Goal: Task Accomplishment & Management: Use online tool/utility

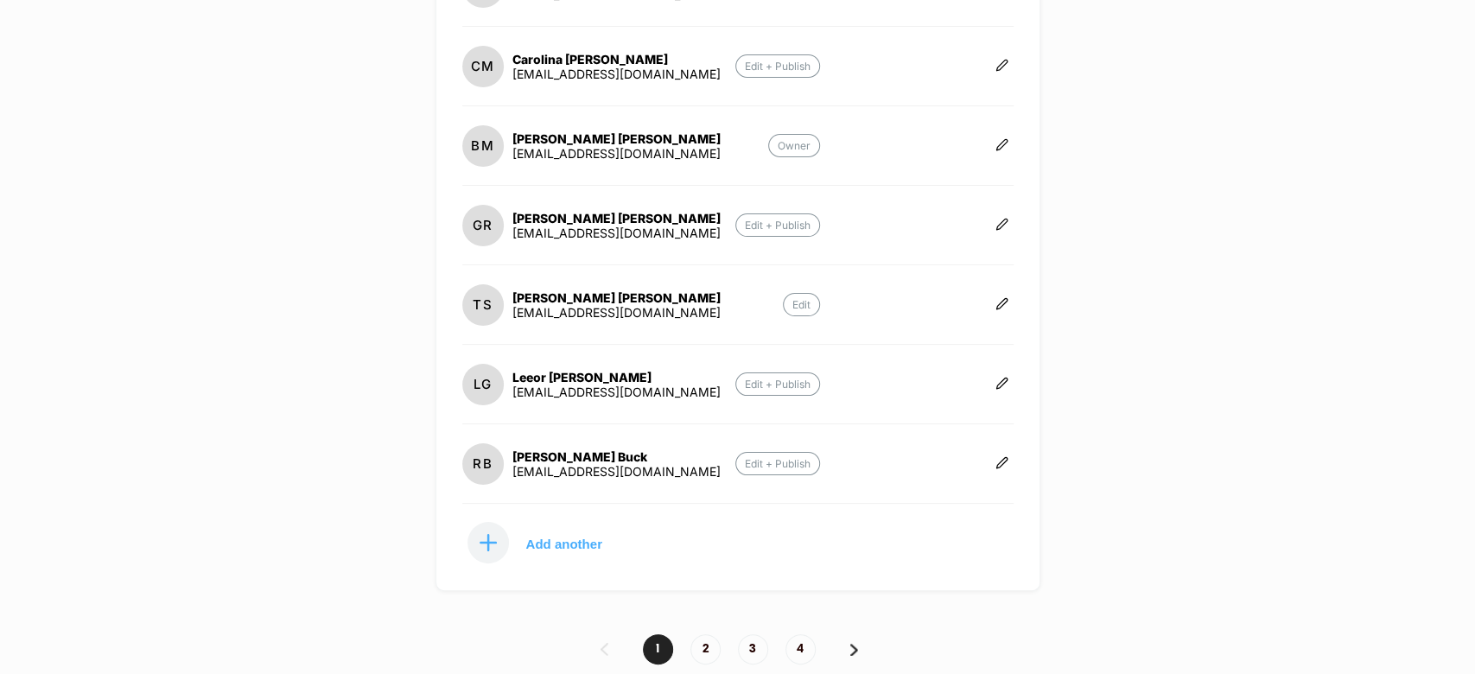
scroll to position [566, 0]
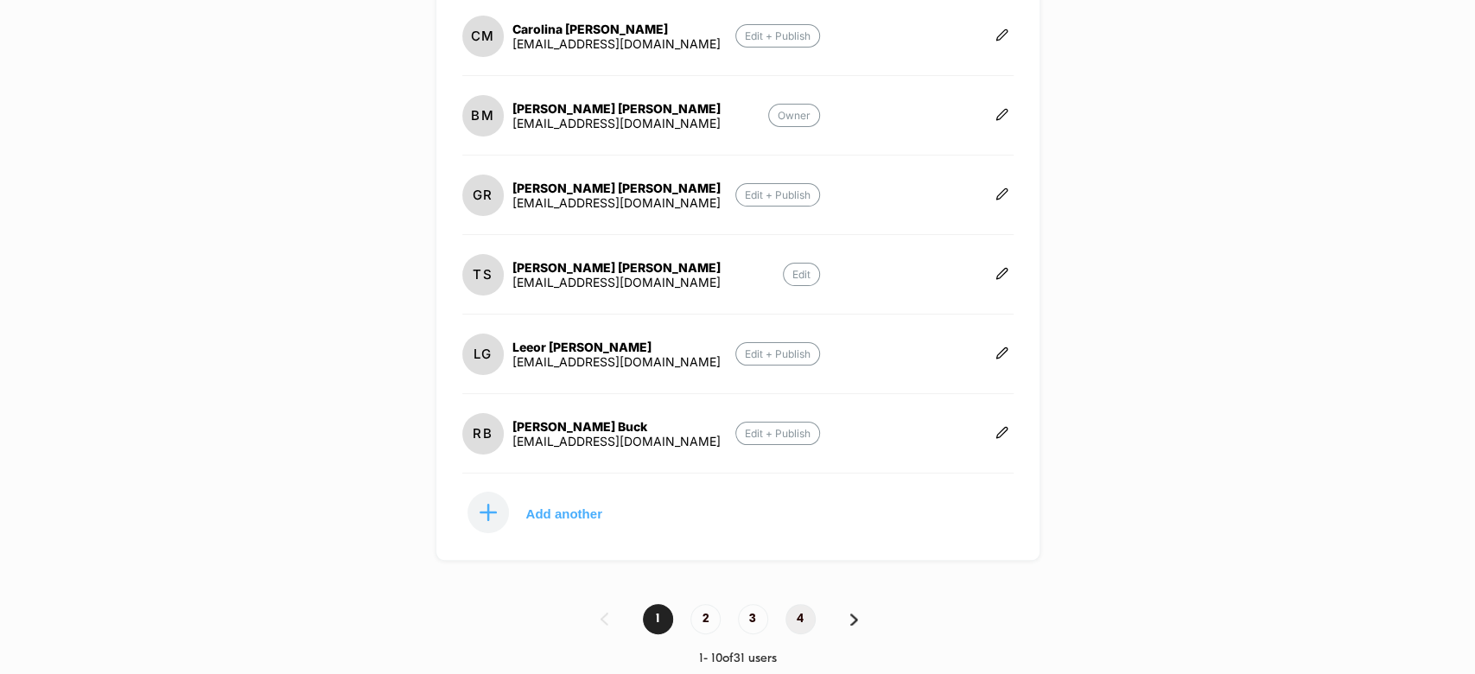
click at [807, 609] on span "4" at bounding box center [801, 619] width 30 height 30
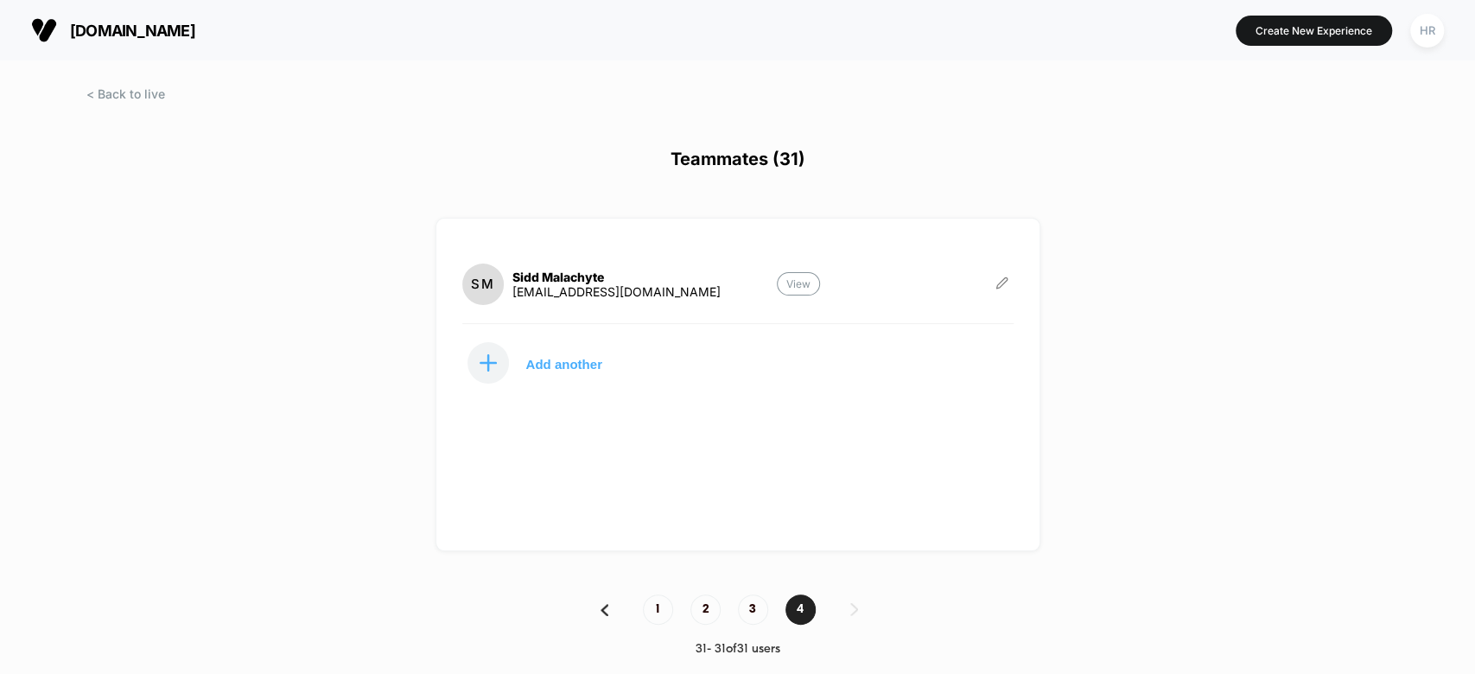
click at [1003, 284] on icon at bounding box center [1002, 283] width 13 height 13
click at [1087, 258] on button "Edit Role" at bounding box center [1086, 264] width 111 height 40
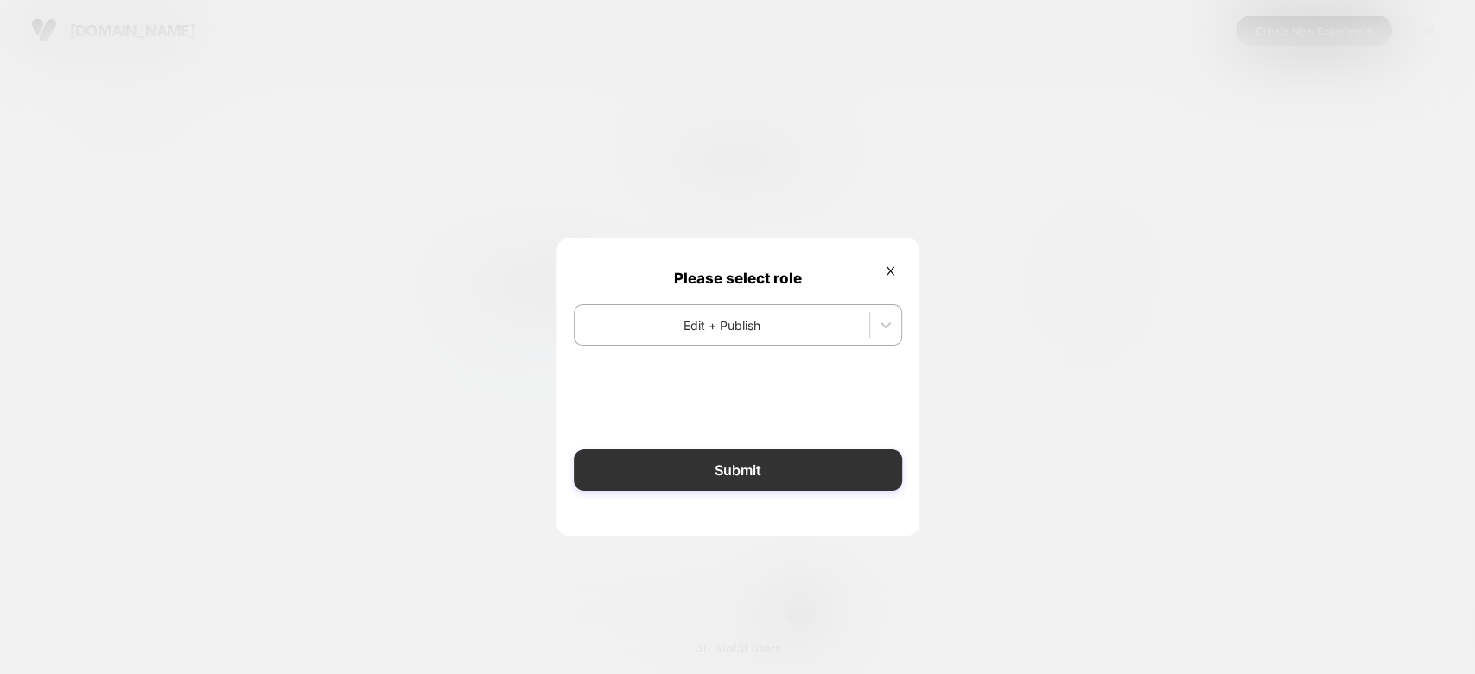
click at [718, 467] on button "Submit" at bounding box center [738, 469] width 328 height 41
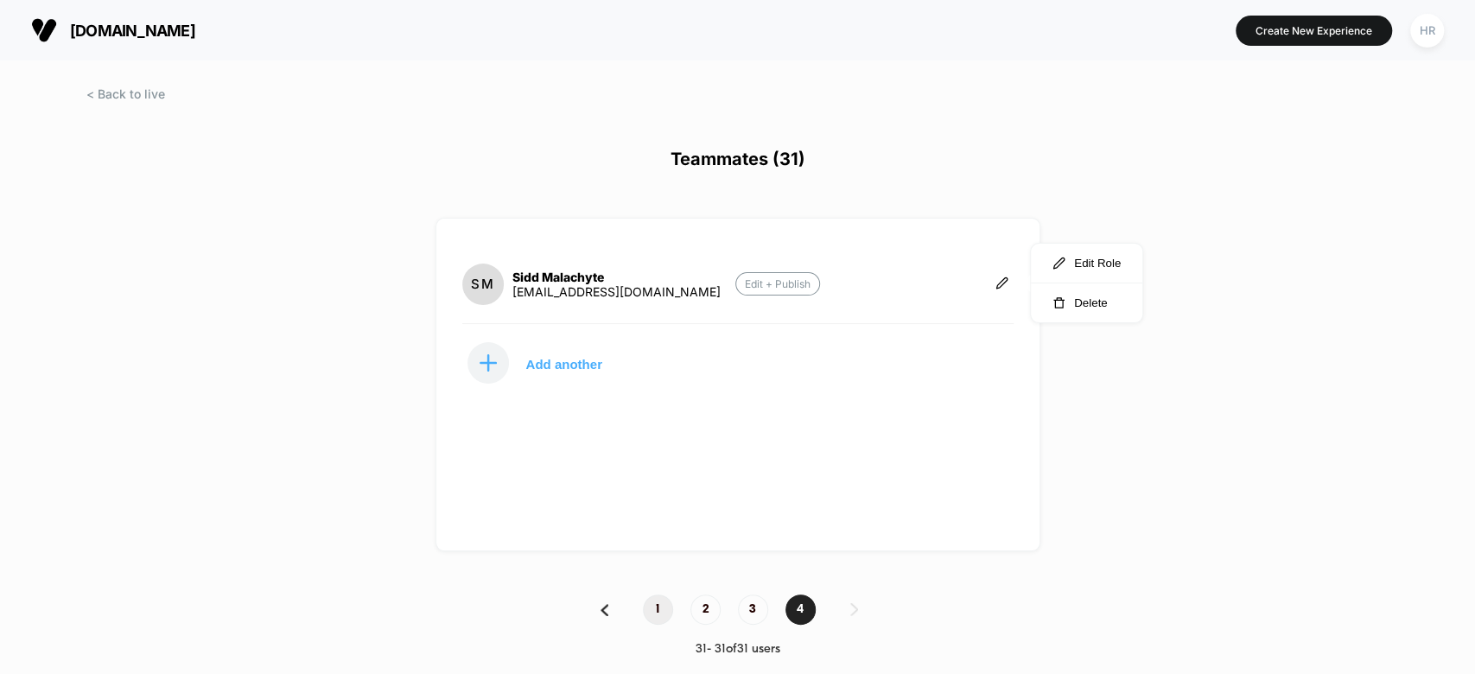
click at [659, 598] on span "1" at bounding box center [658, 610] width 30 height 30
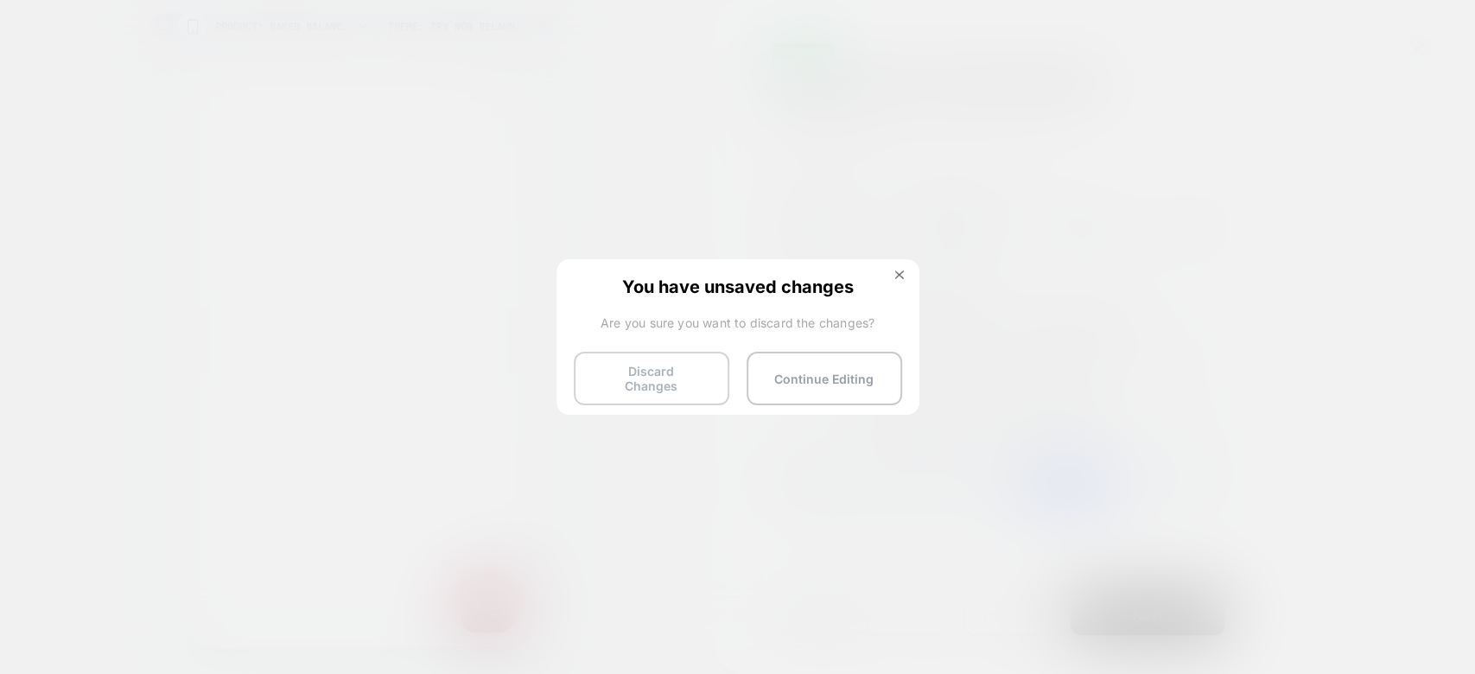
click at [636, 379] on button "Discard Changes" at bounding box center [652, 379] width 156 height 54
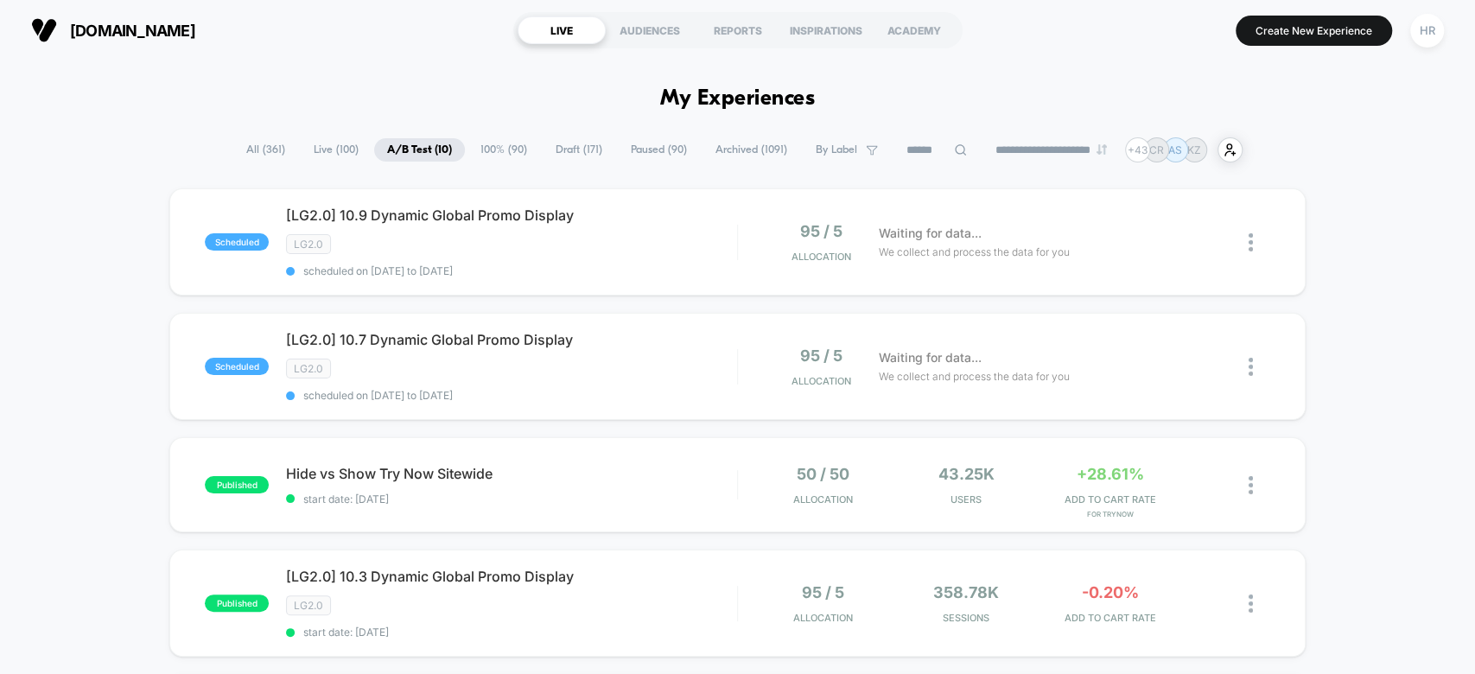
scroll to position [280, 0]
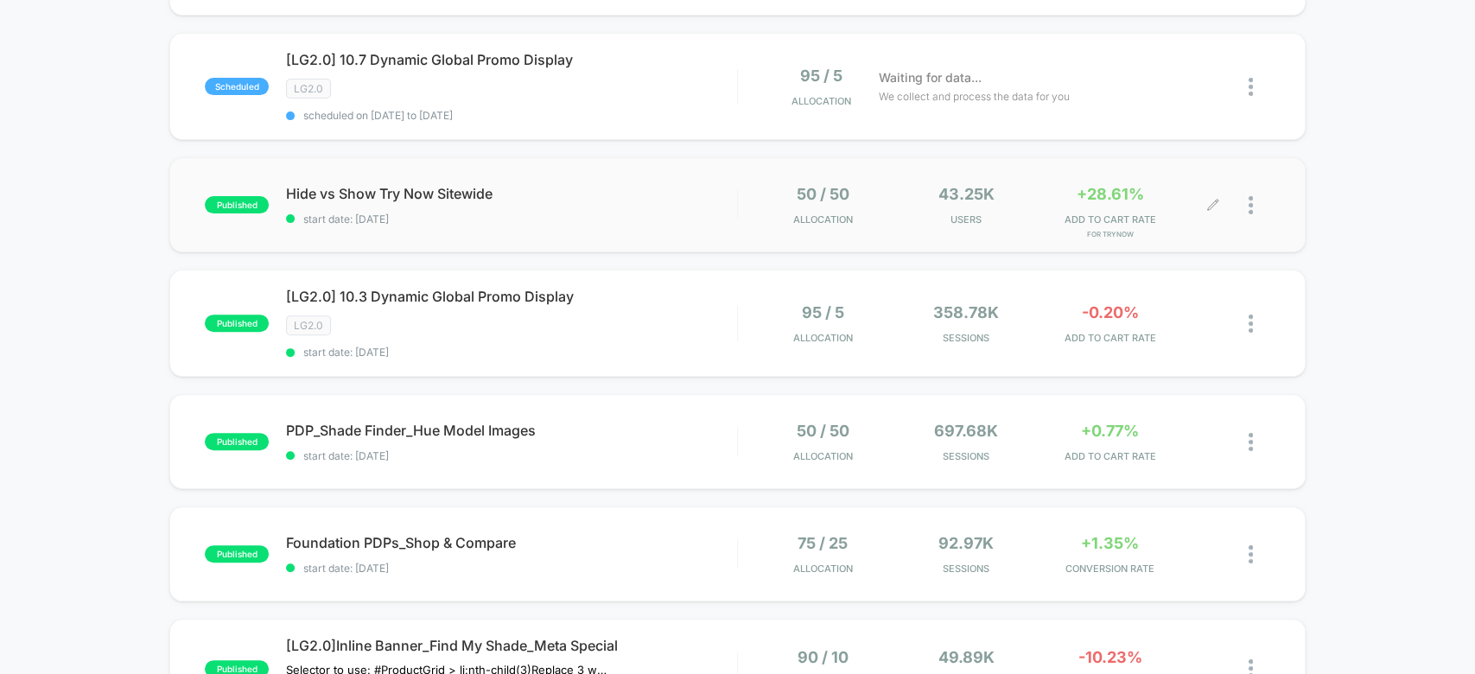
click at [1213, 201] on icon at bounding box center [1212, 205] width 13 height 13
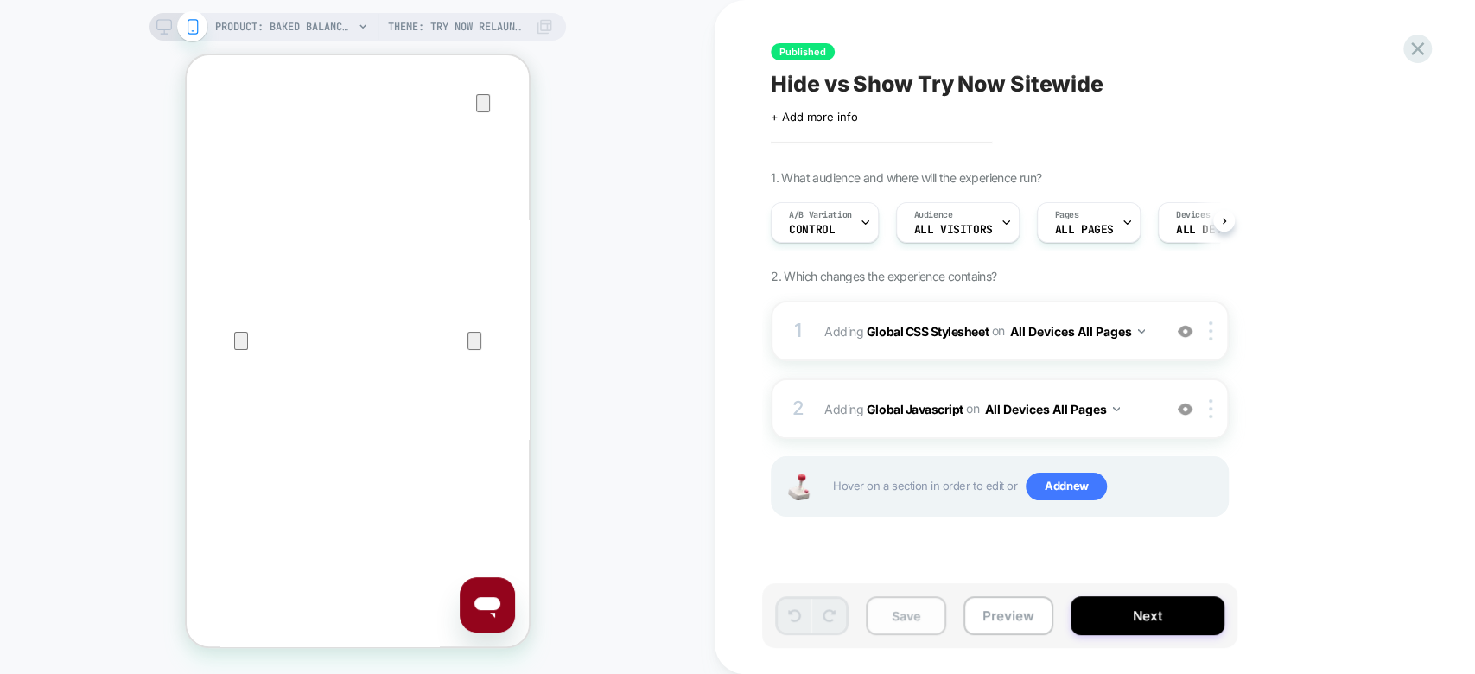
click at [907, 617] on button "Save" at bounding box center [906, 615] width 80 height 39
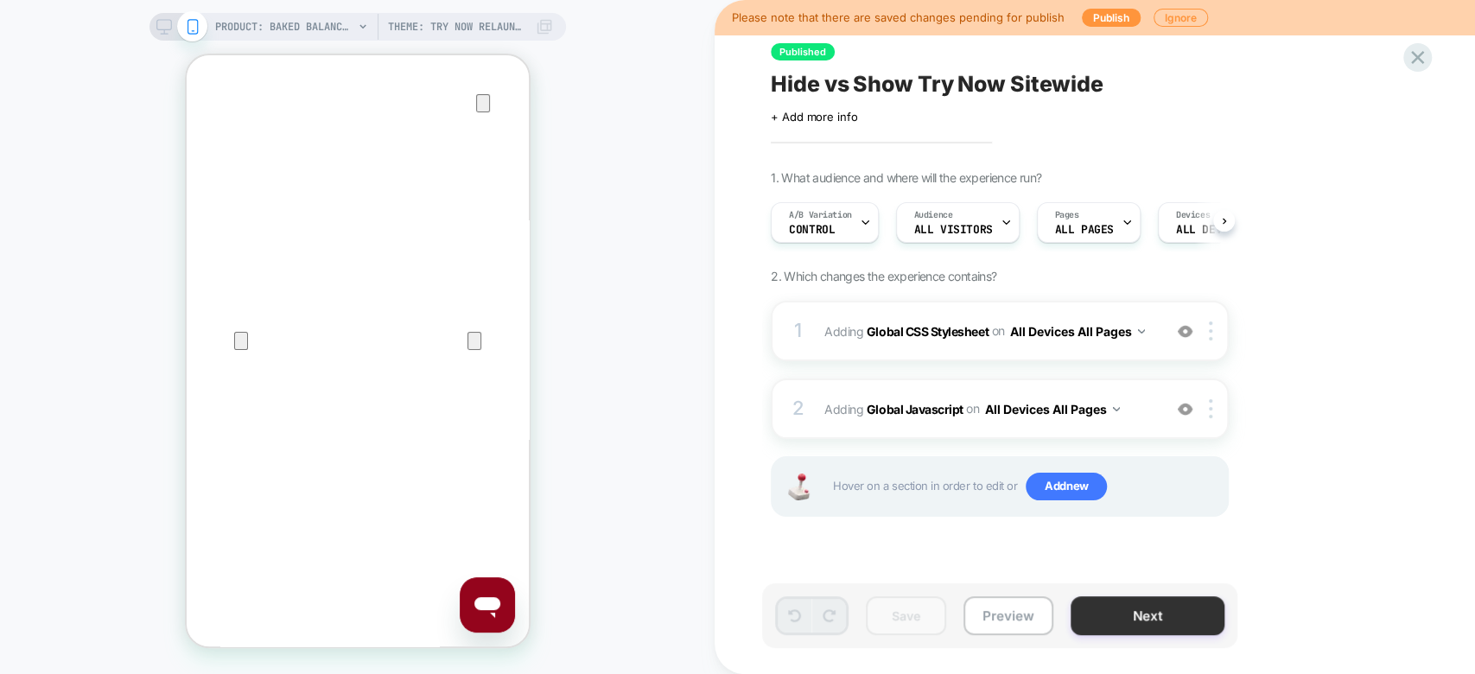
click at [1185, 624] on button "Next" at bounding box center [1148, 615] width 154 height 39
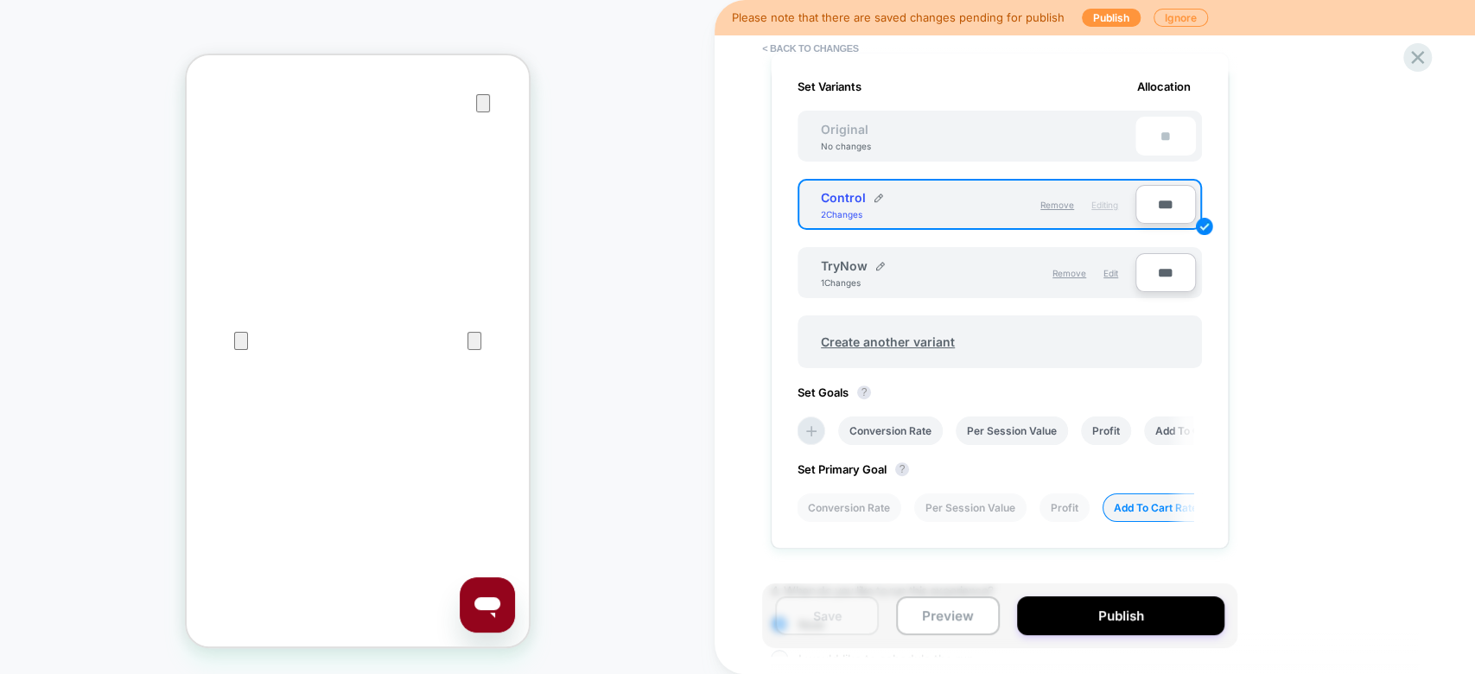
scroll to position [592, 0]
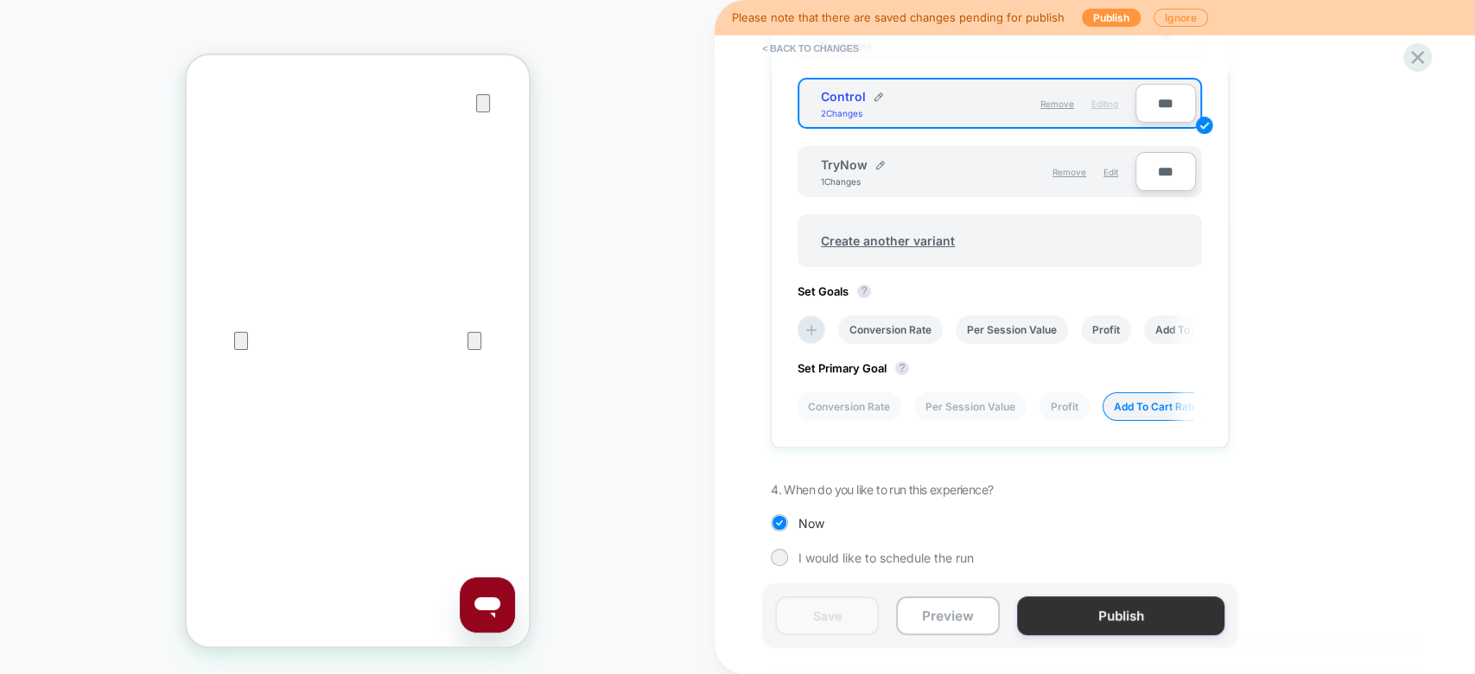
click at [1105, 618] on button "Publish" at bounding box center [1120, 615] width 207 height 39
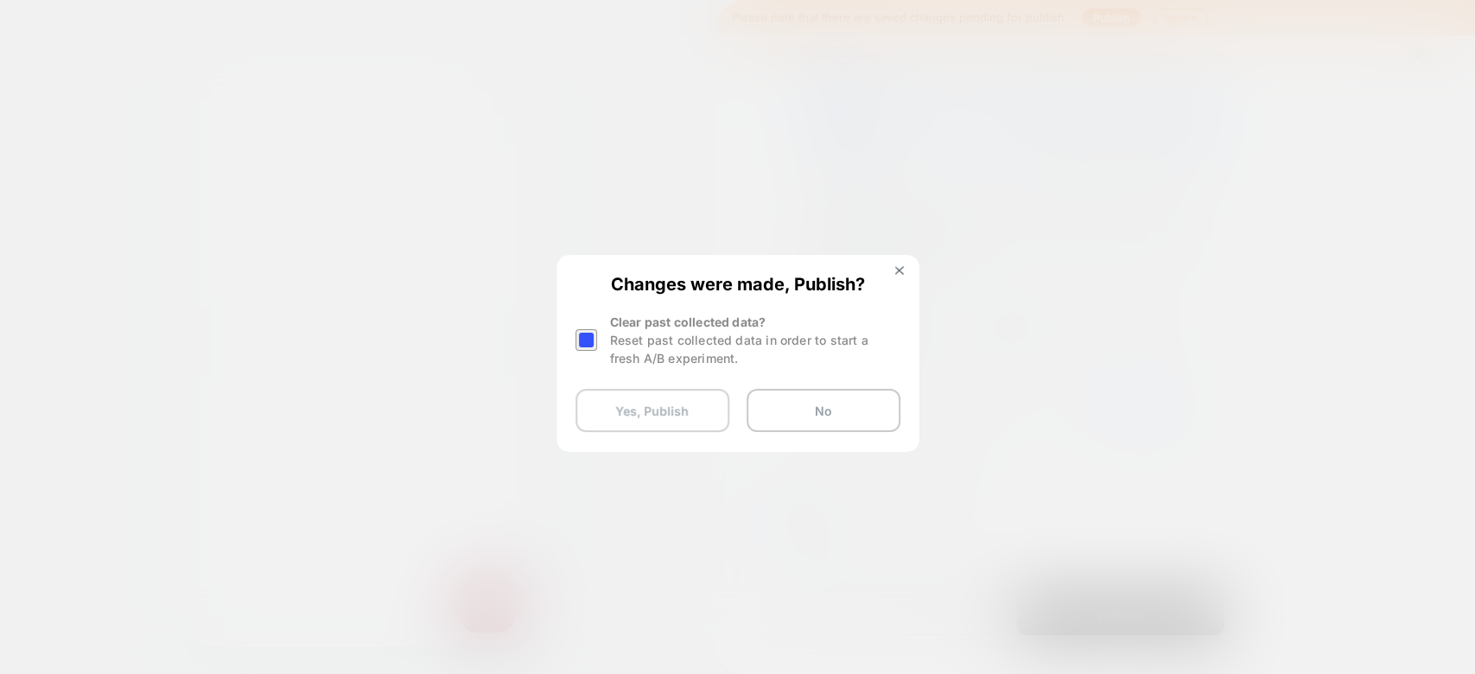
click at [683, 423] on button "Yes, Publish" at bounding box center [653, 410] width 154 height 43
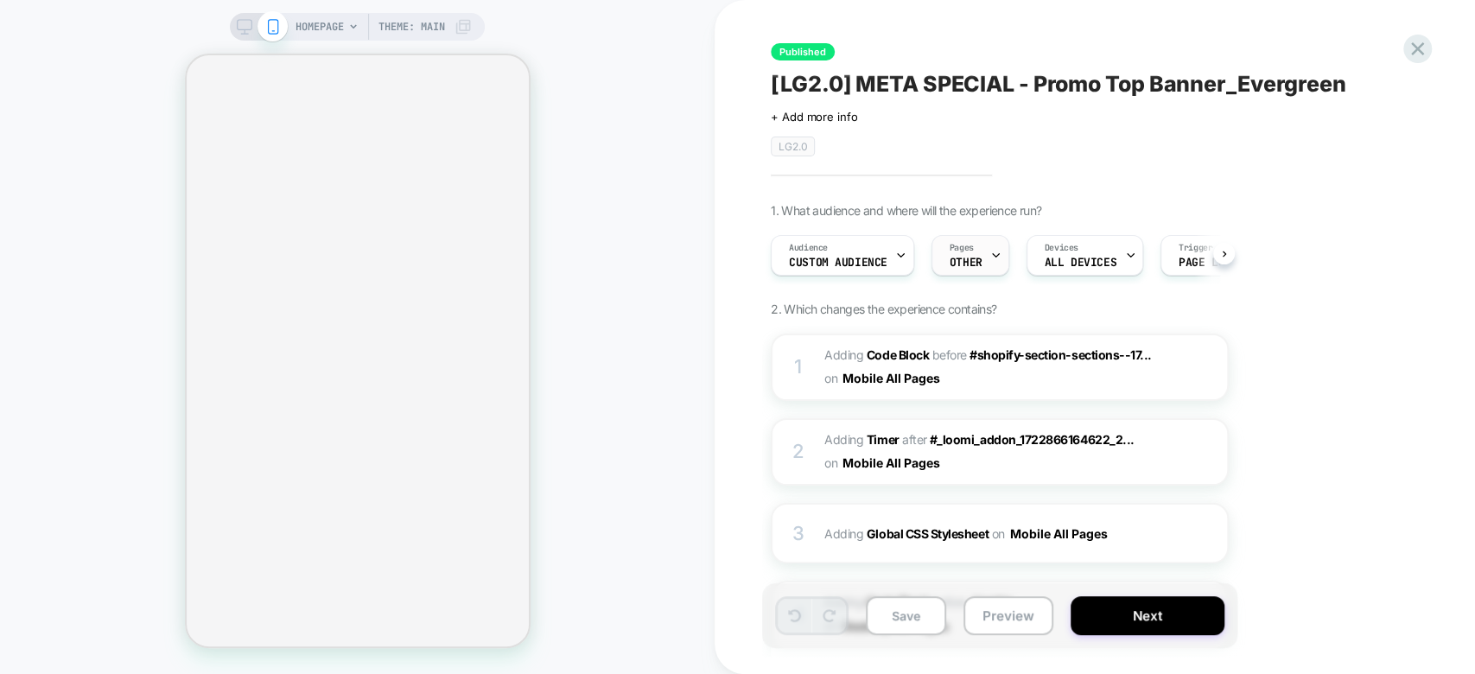
click at [966, 261] on span "OTHER" at bounding box center [966, 263] width 33 height 12
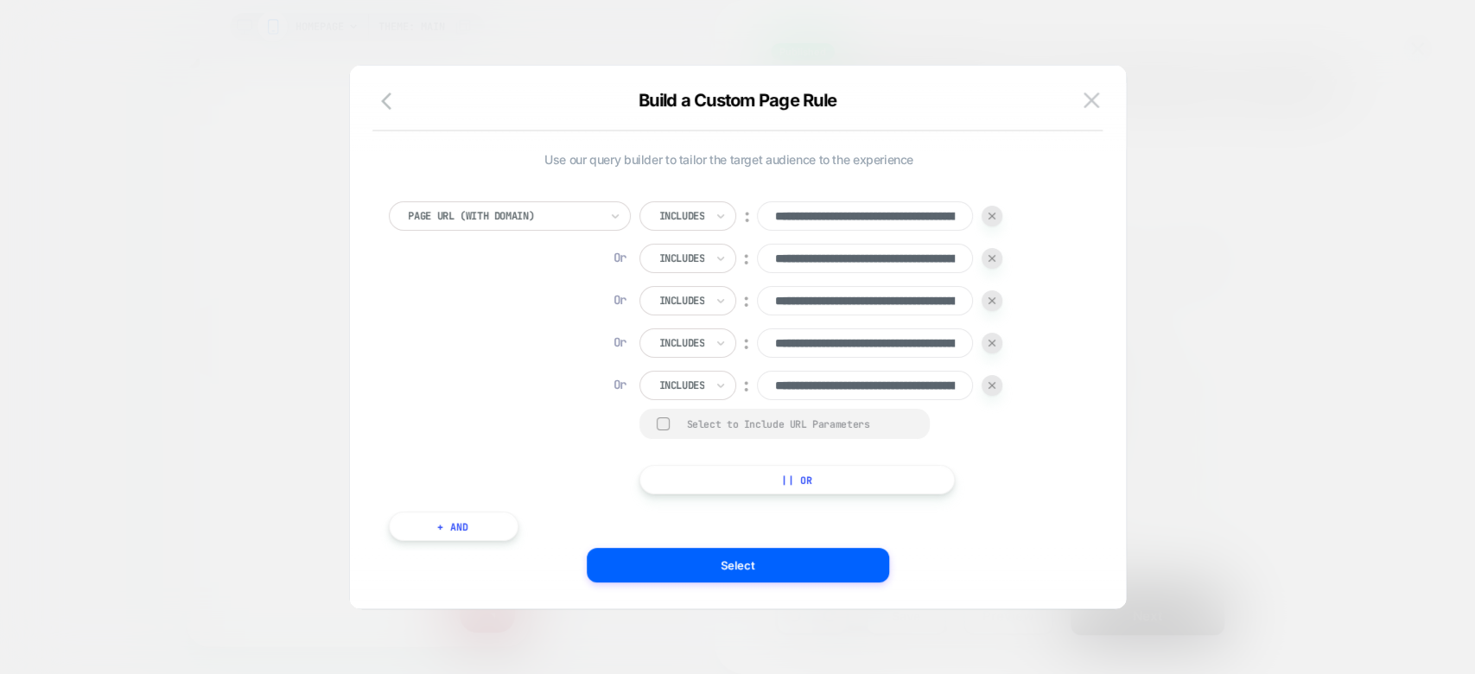
click at [1234, 311] on div at bounding box center [737, 337] width 1475 height 674
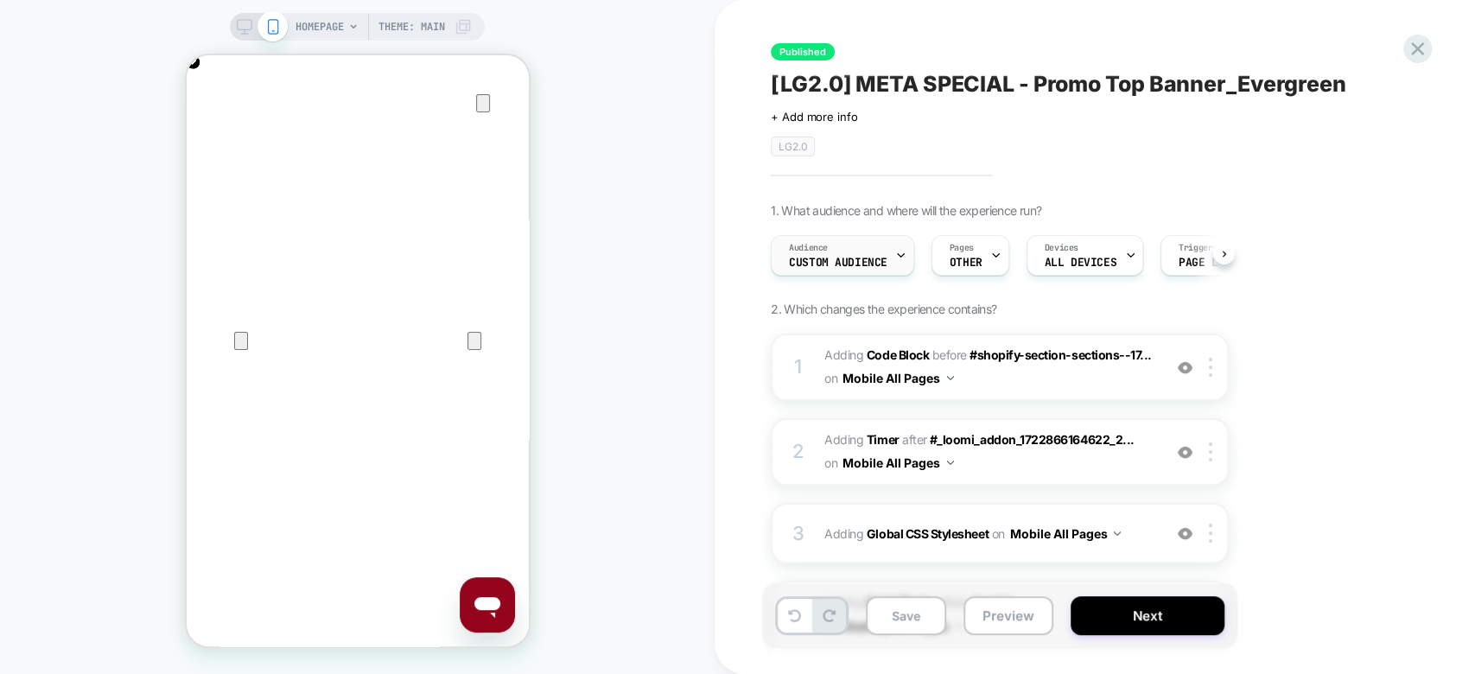
click at [895, 259] on icon at bounding box center [900, 255] width 11 height 11
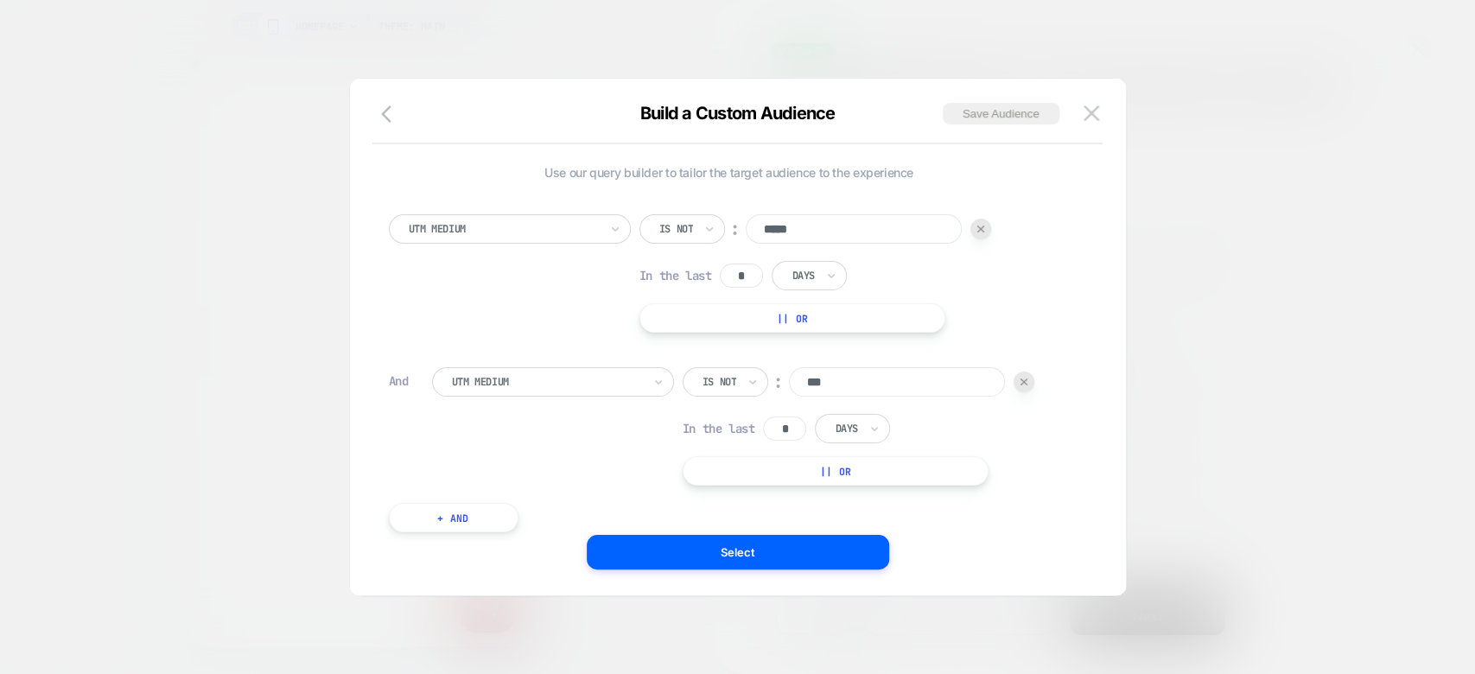
scroll to position [0, 342]
click at [1085, 112] on img at bounding box center [1092, 112] width 16 height 15
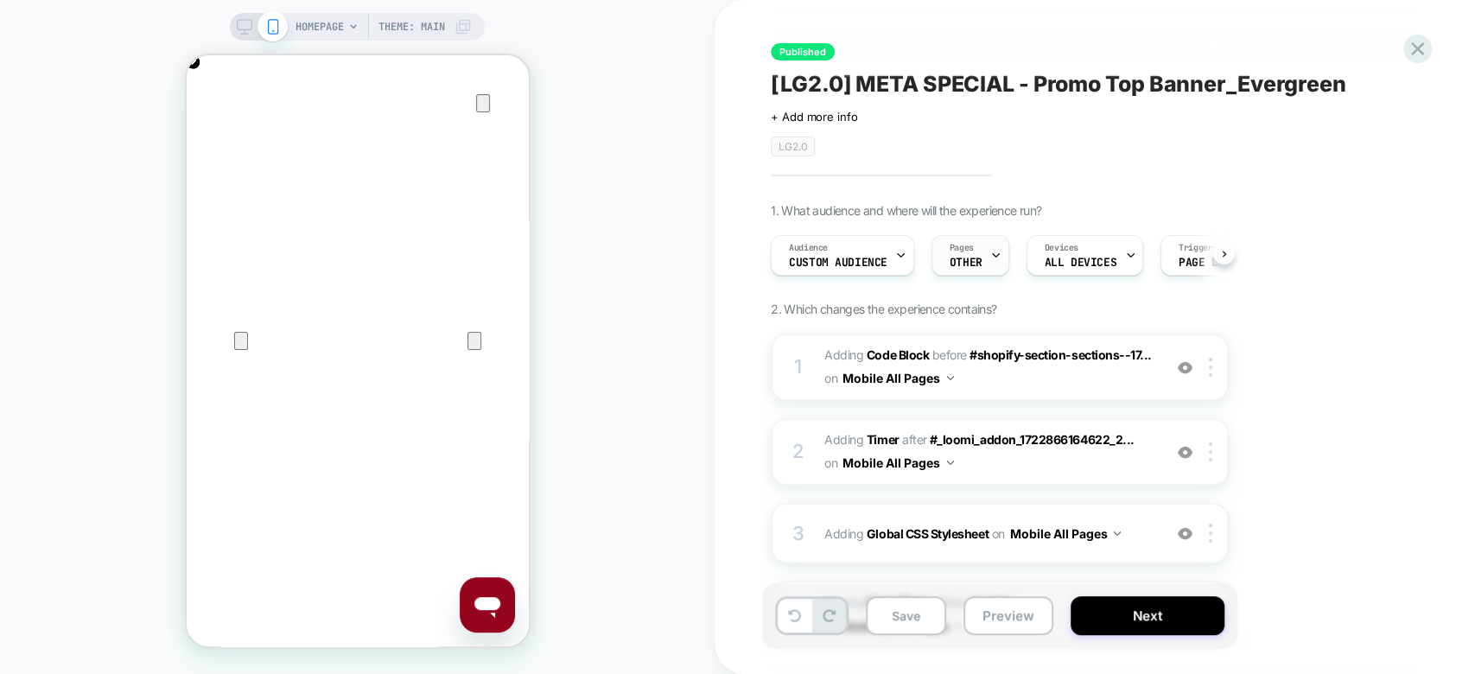
click at [981, 266] on div "Pages OTHER" at bounding box center [966, 255] width 67 height 39
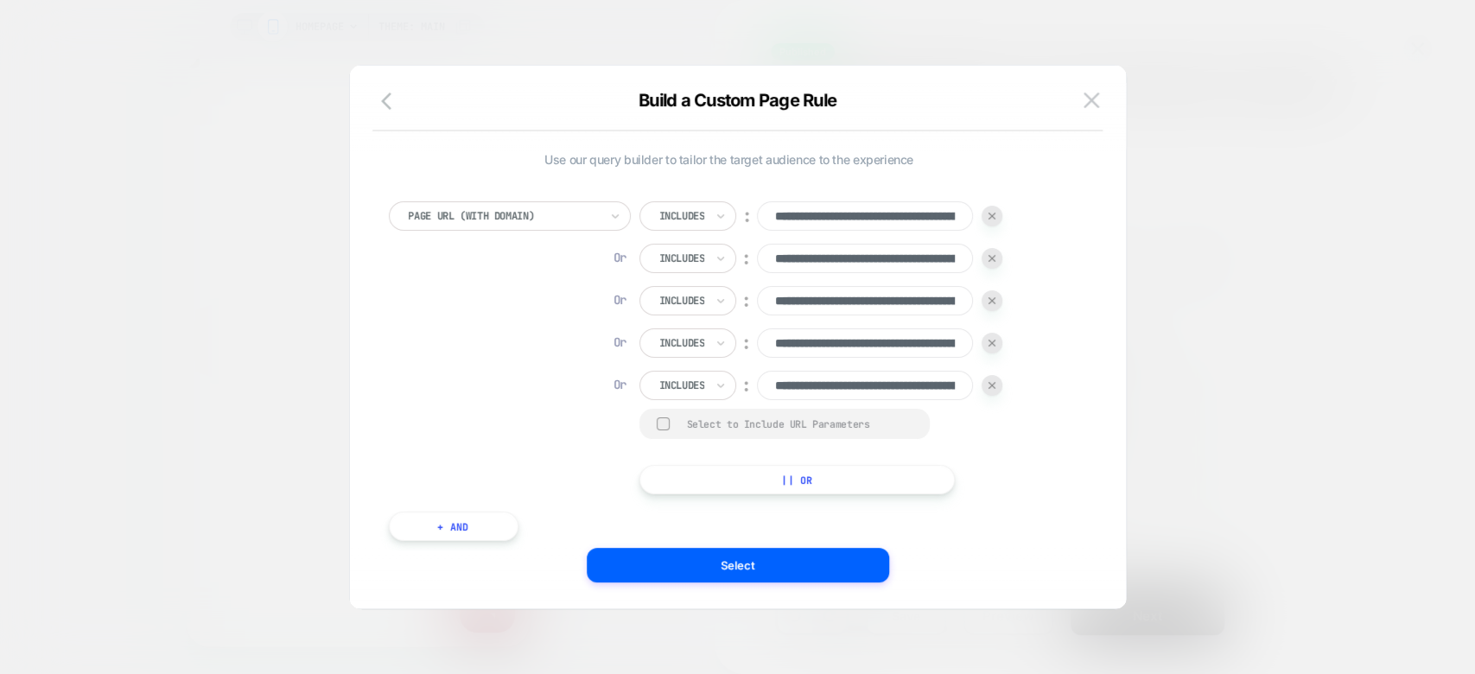
scroll to position [0, 270]
click at [1251, 306] on div at bounding box center [737, 337] width 1475 height 674
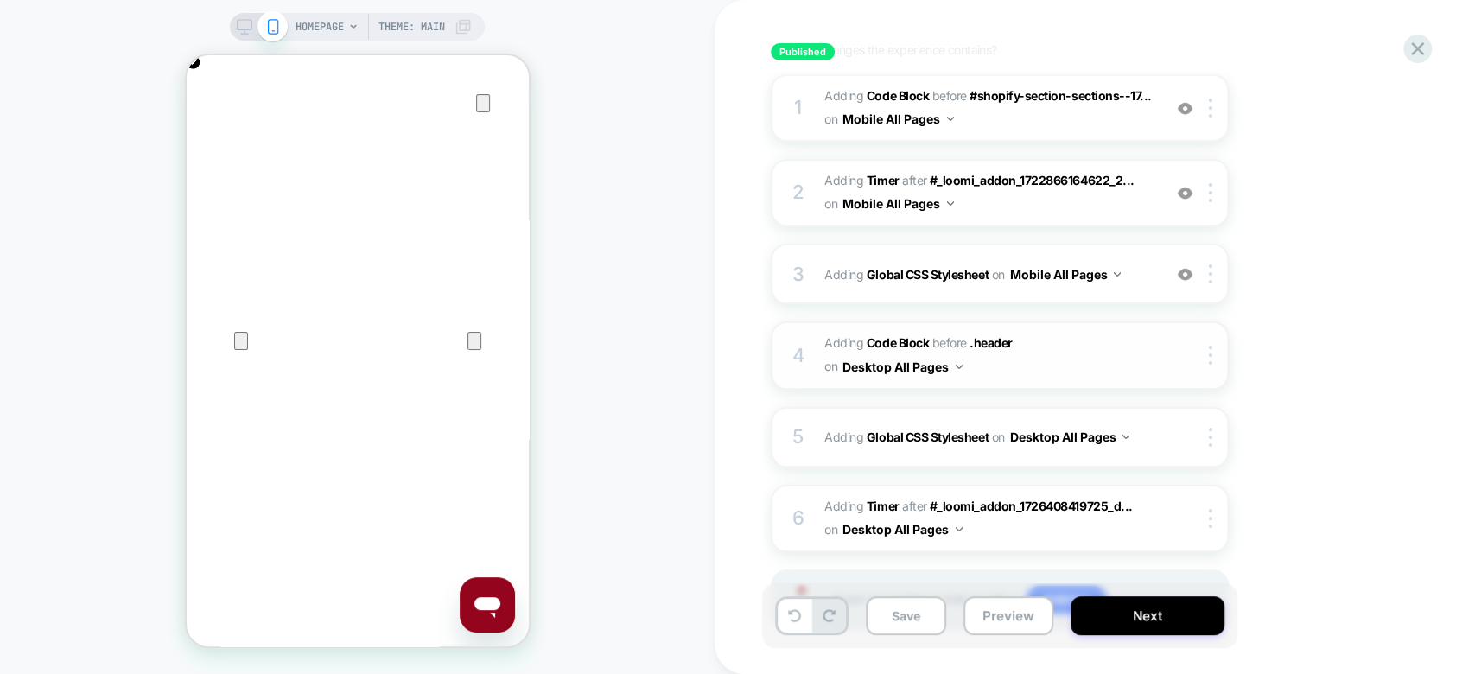
scroll to position [341, 0]
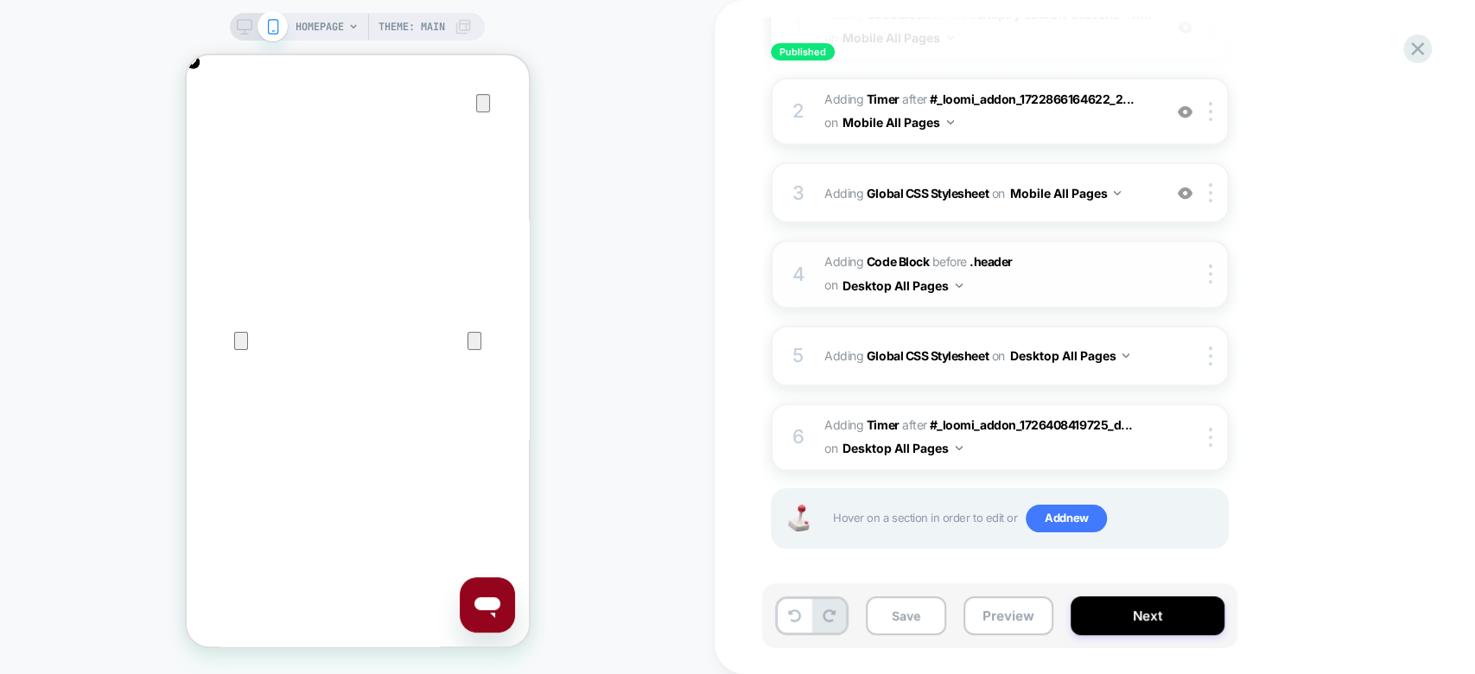
click at [1093, 283] on span "Adding Code Block BEFORE .header .header on Desktop All Pages" at bounding box center [988, 274] width 329 height 47
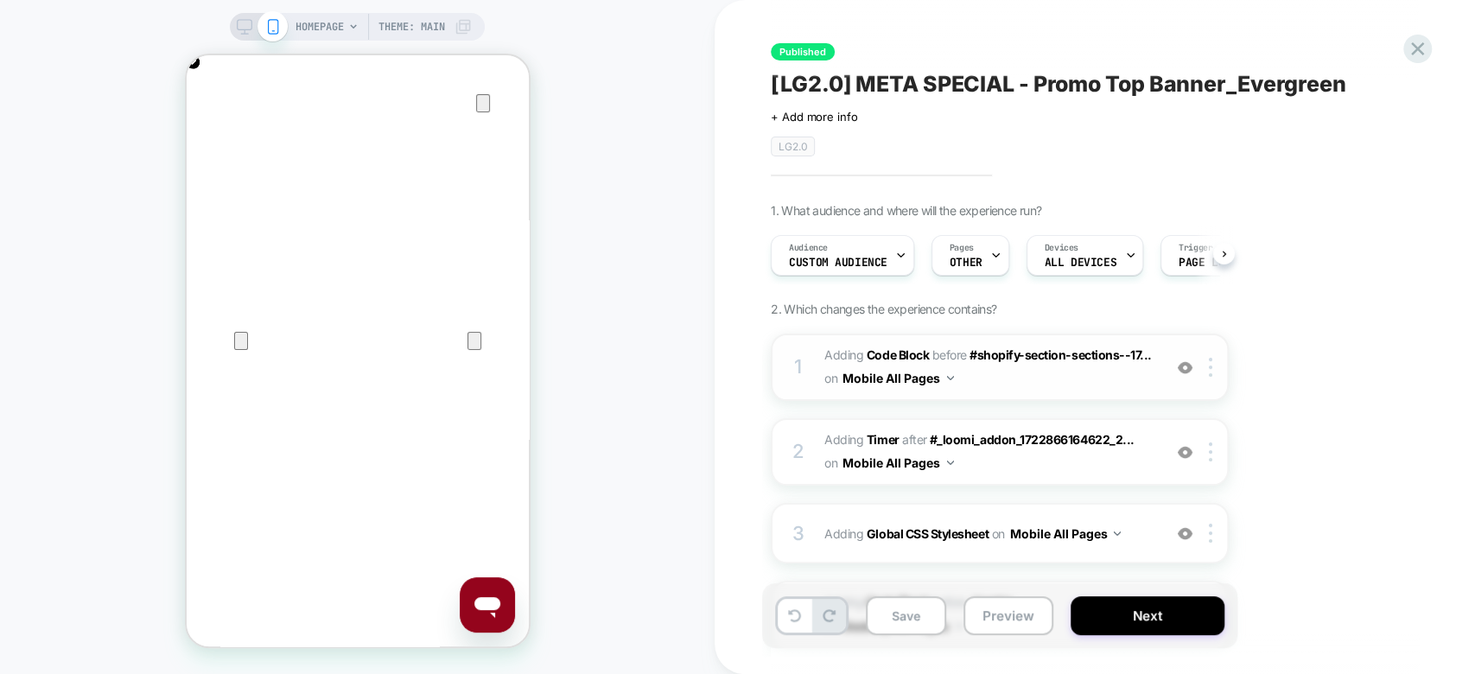
scroll to position [0, 342]
click at [1090, 371] on span "Adding Code Block BEFORE #shopify-section-sections--17... #shopify-section-sect…" at bounding box center [988, 367] width 329 height 47
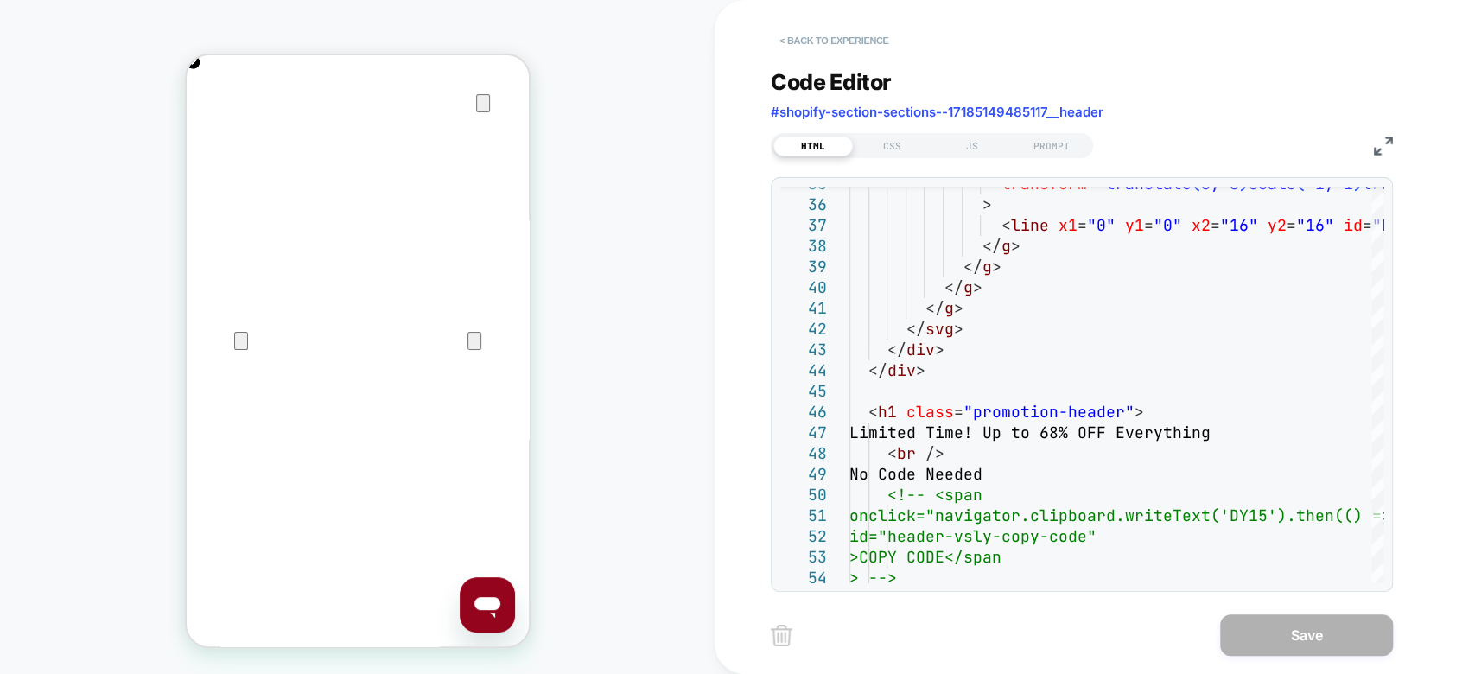
click at [812, 34] on button "< Back to experience" at bounding box center [834, 41] width 126 height 28
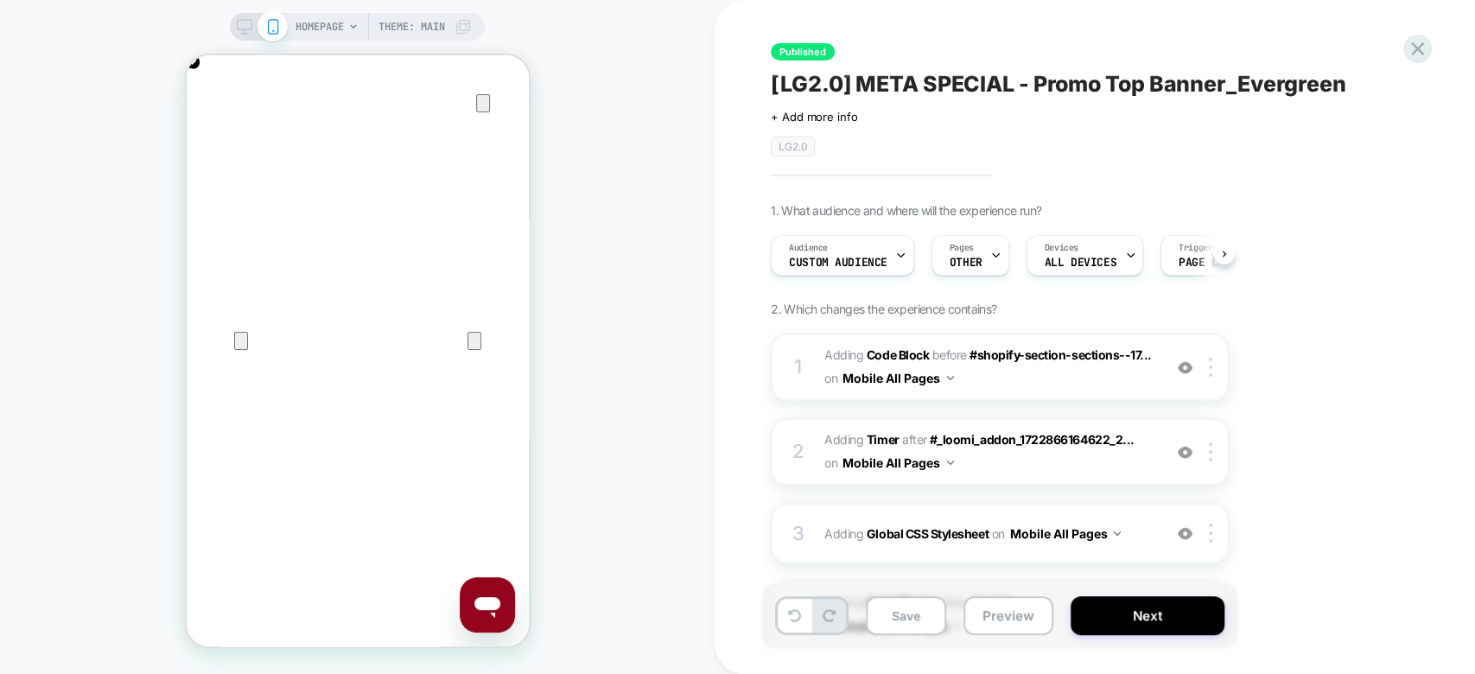
scroll to position [0, 0]
click at [1417, 50] on icon at bounding box center [1417, 48] width 13 height 13
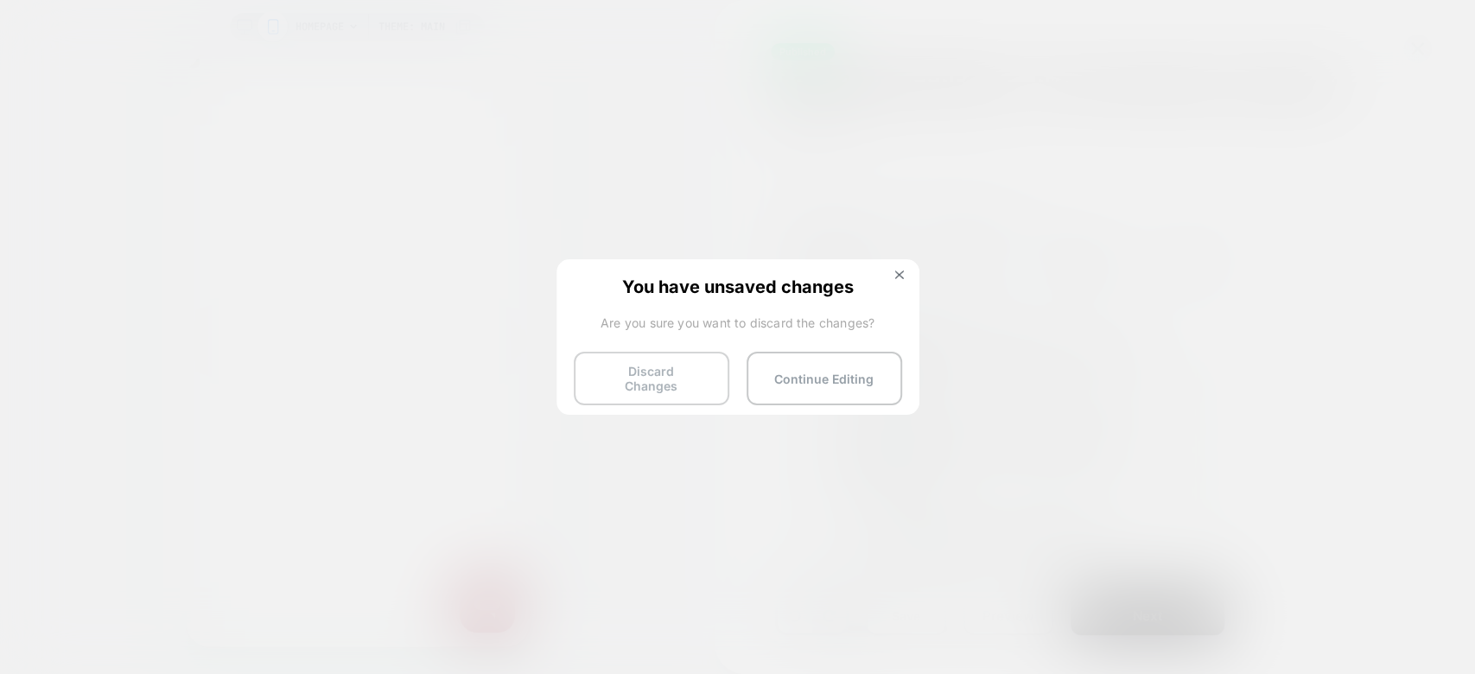
click at [655, 369] on button "Discard Changes" at bounding box center [652, 379] width 156 height 54
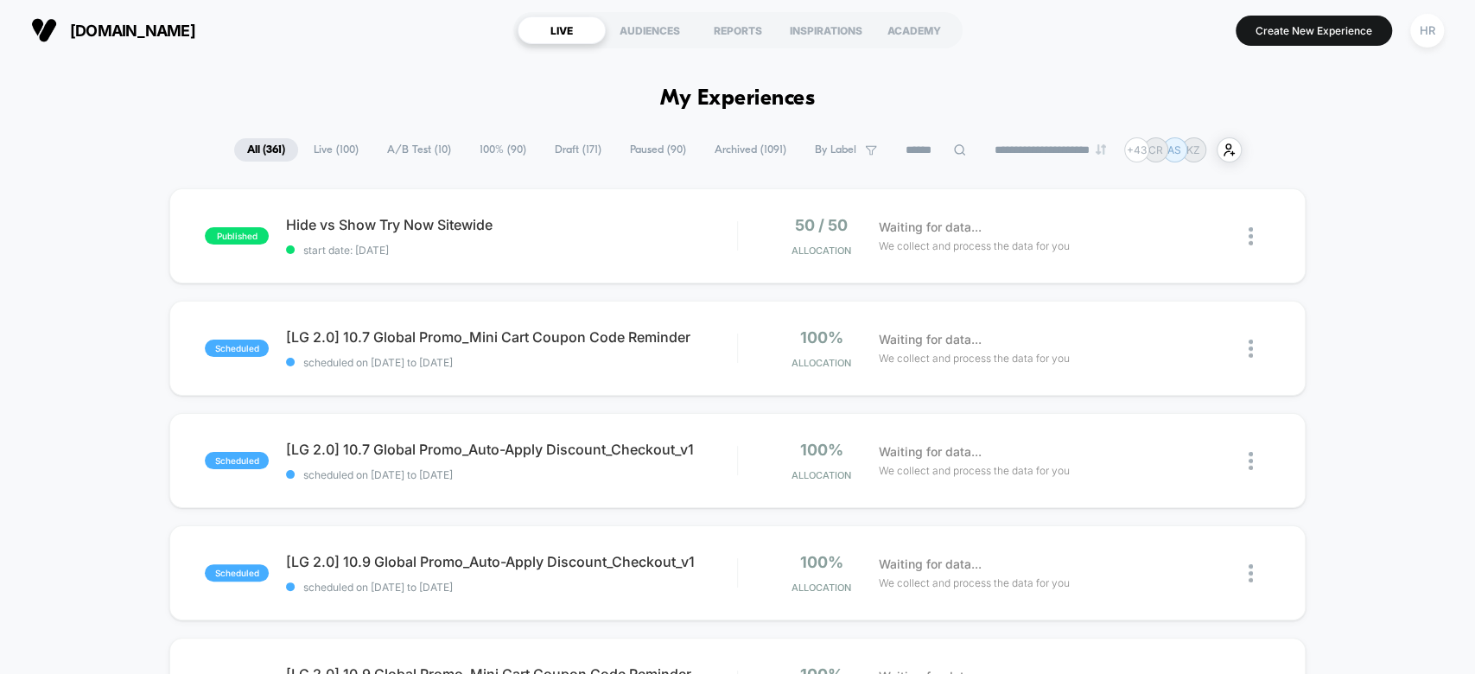
click at [830, 144] on span "By Label" at bounding box center [835, 149] width 41 height 13
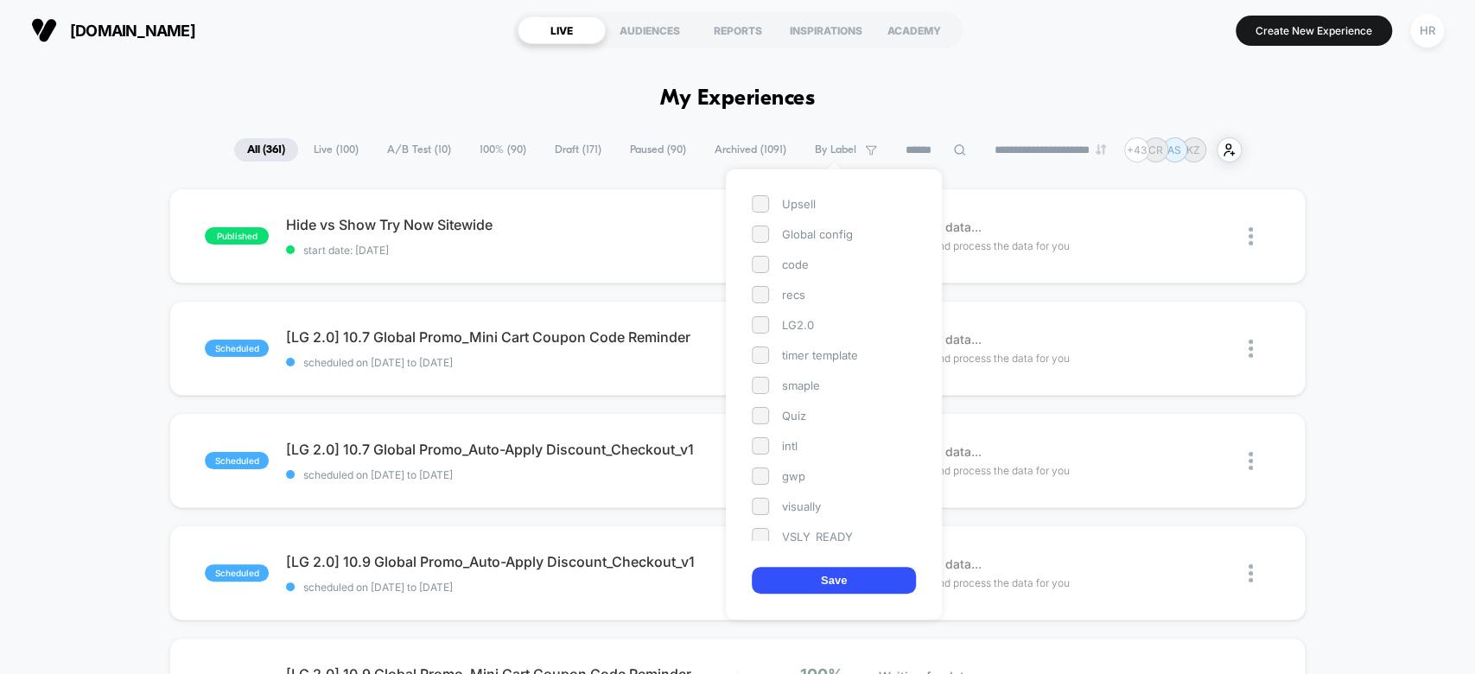
scroll to position [4, 0]
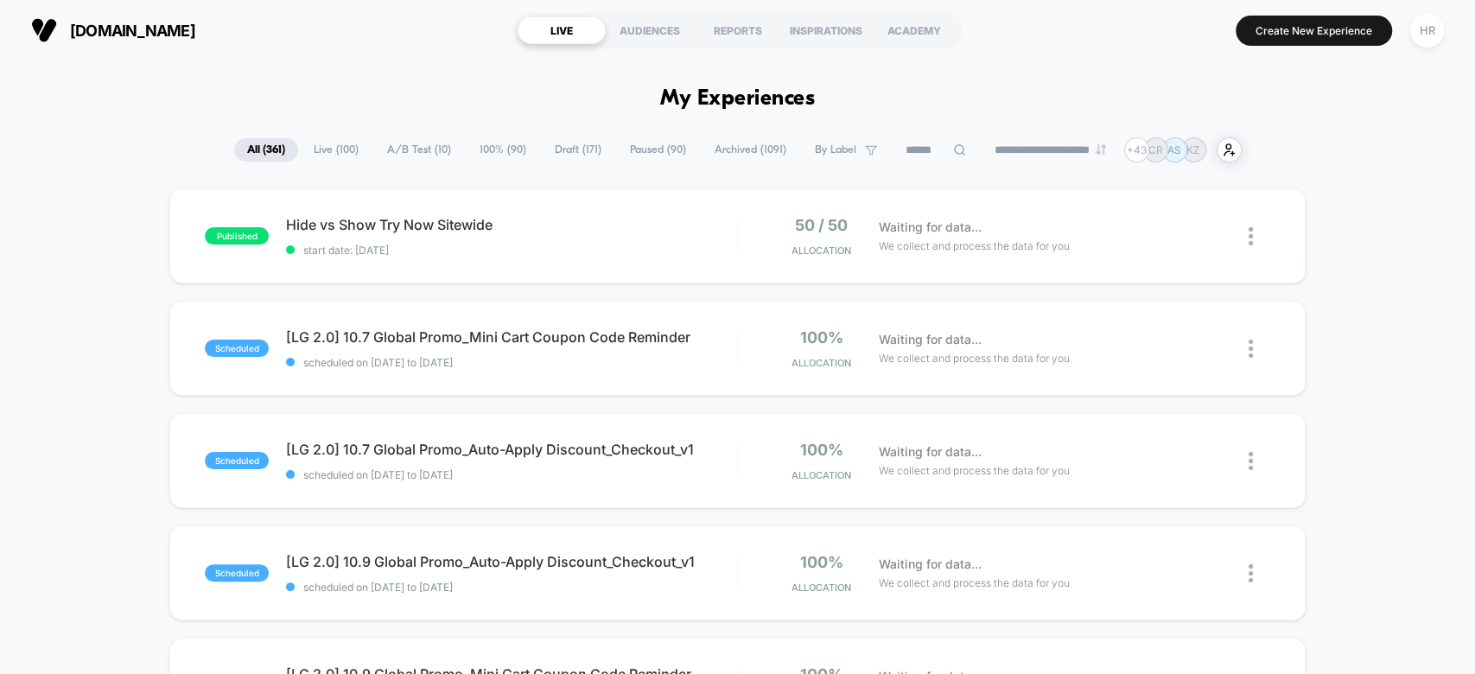
click at [506, 156] on span "100% ( 90 )" at bounding box center [503, 149] width 73 height 23
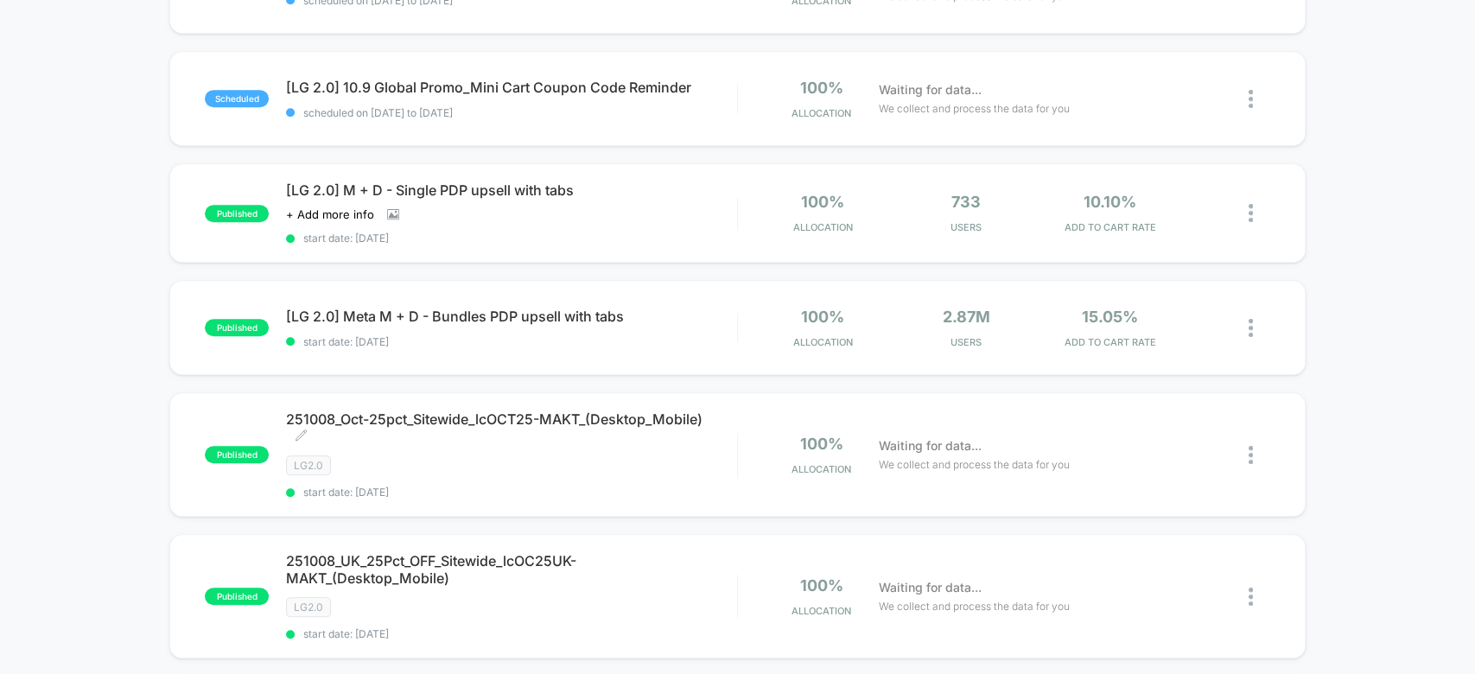
scroll to position [1438, 0]
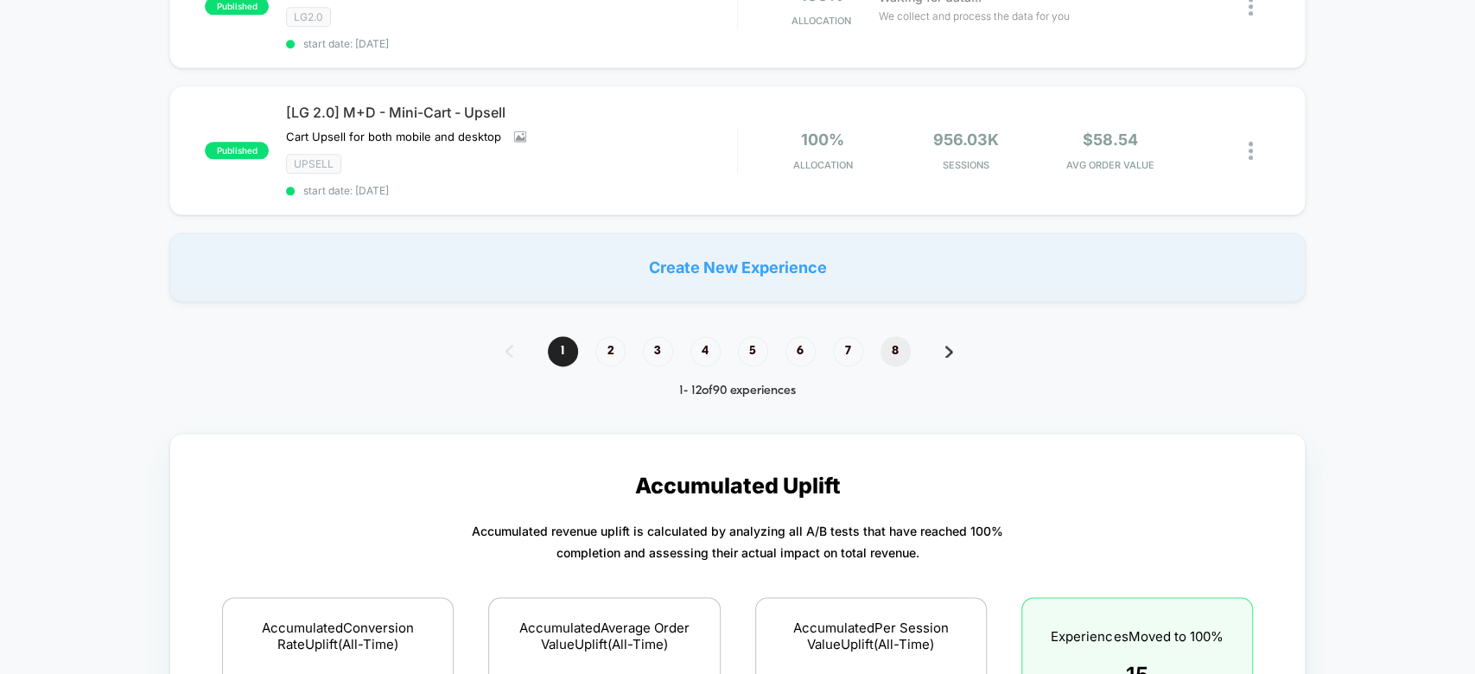
click at [887, 336] on span "8" at bounding box center [896, 351] width 30 height 30
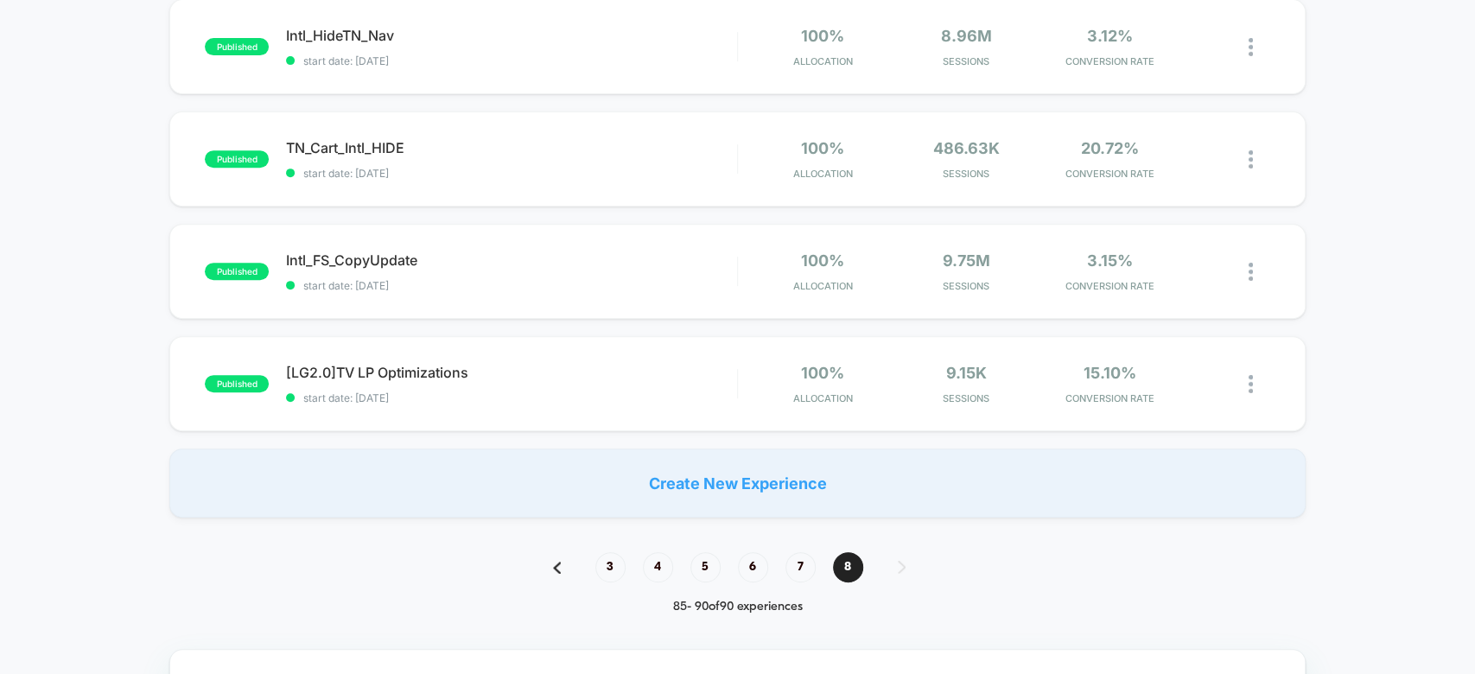
scroll to position [464, 0]
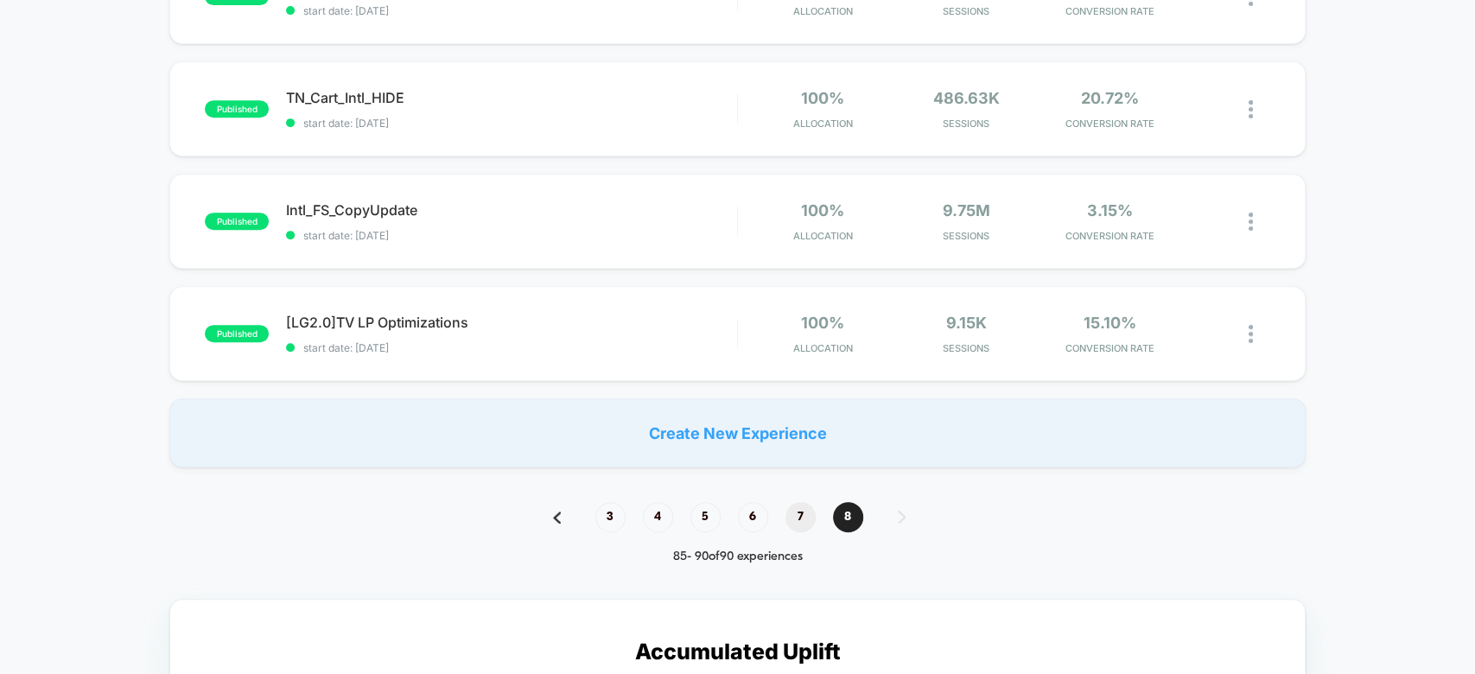
click at [801, 515] on span "7" at bounding box center [801, 517] width 30 height 30
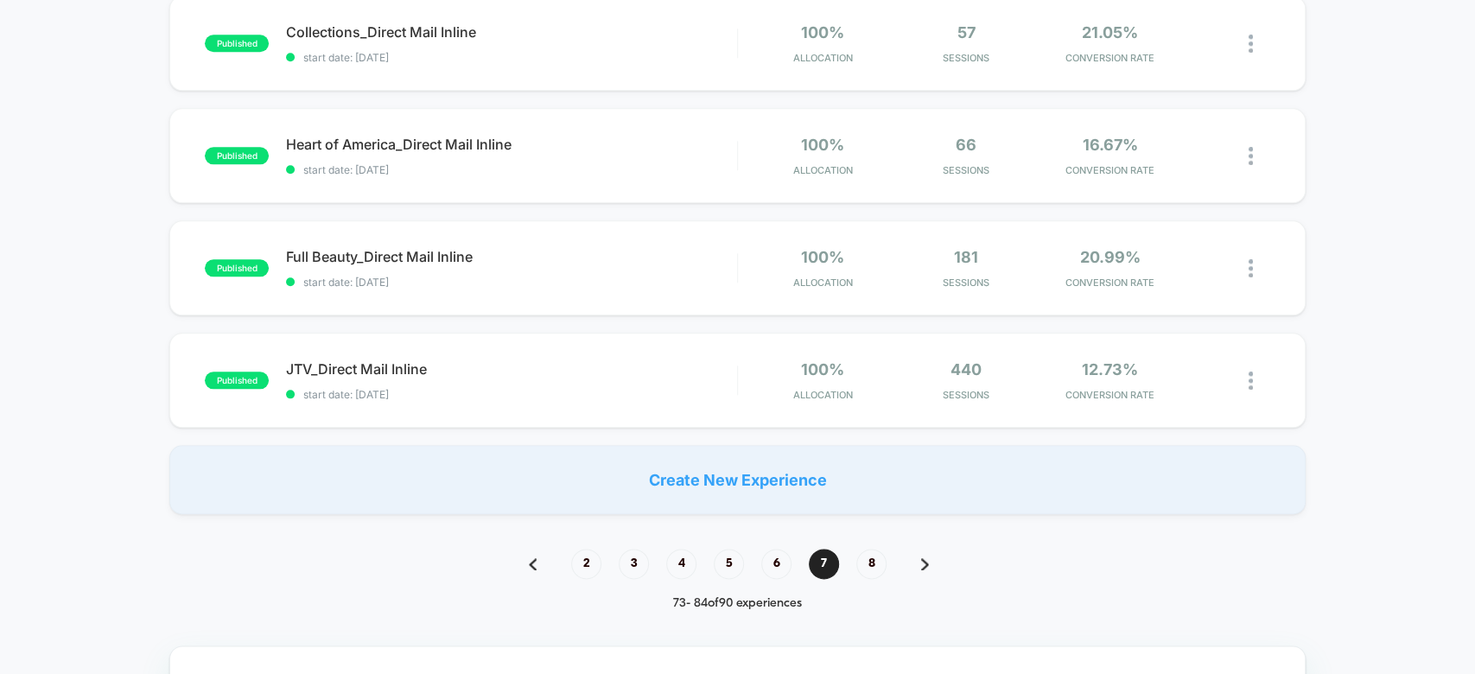
scroll to position [1181, 0]
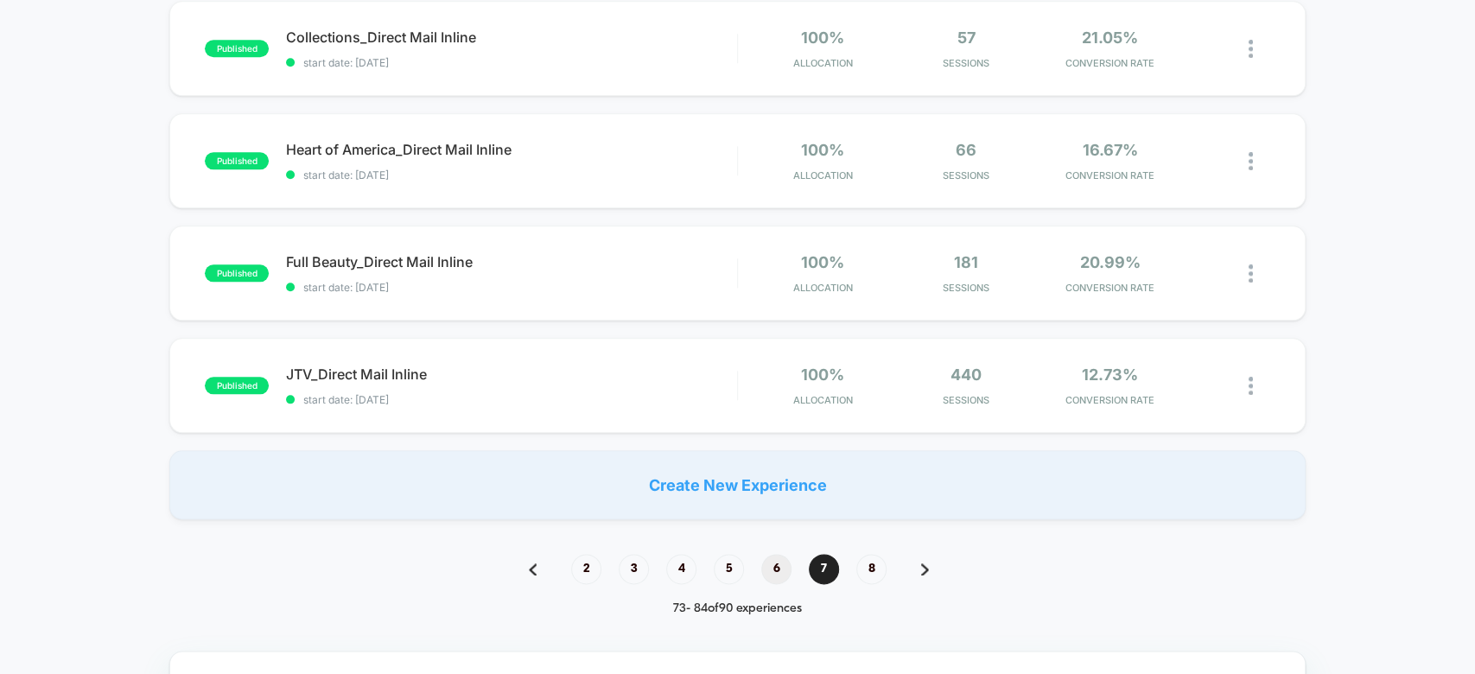
click at [767, 557] on span "6" at bounding box center [776, 569] width 30 height 30
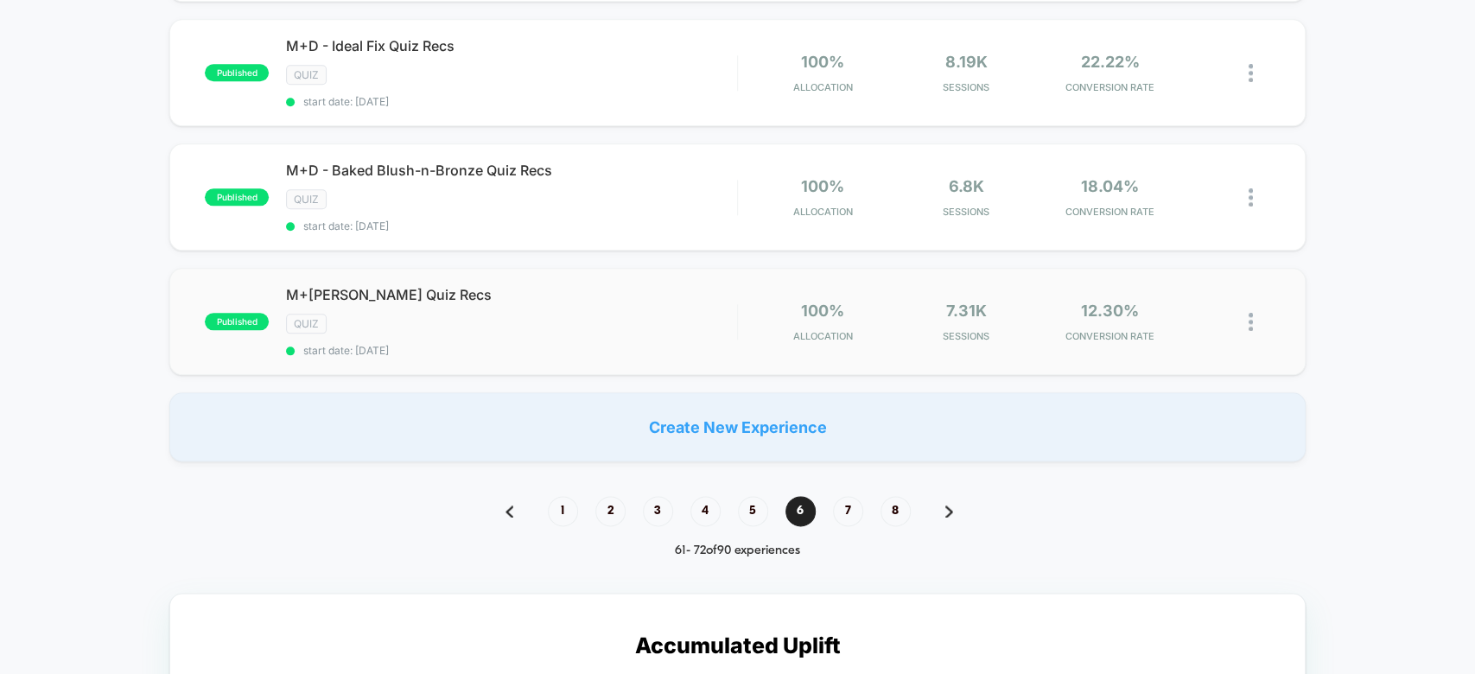
scroll to position [1264, 0]
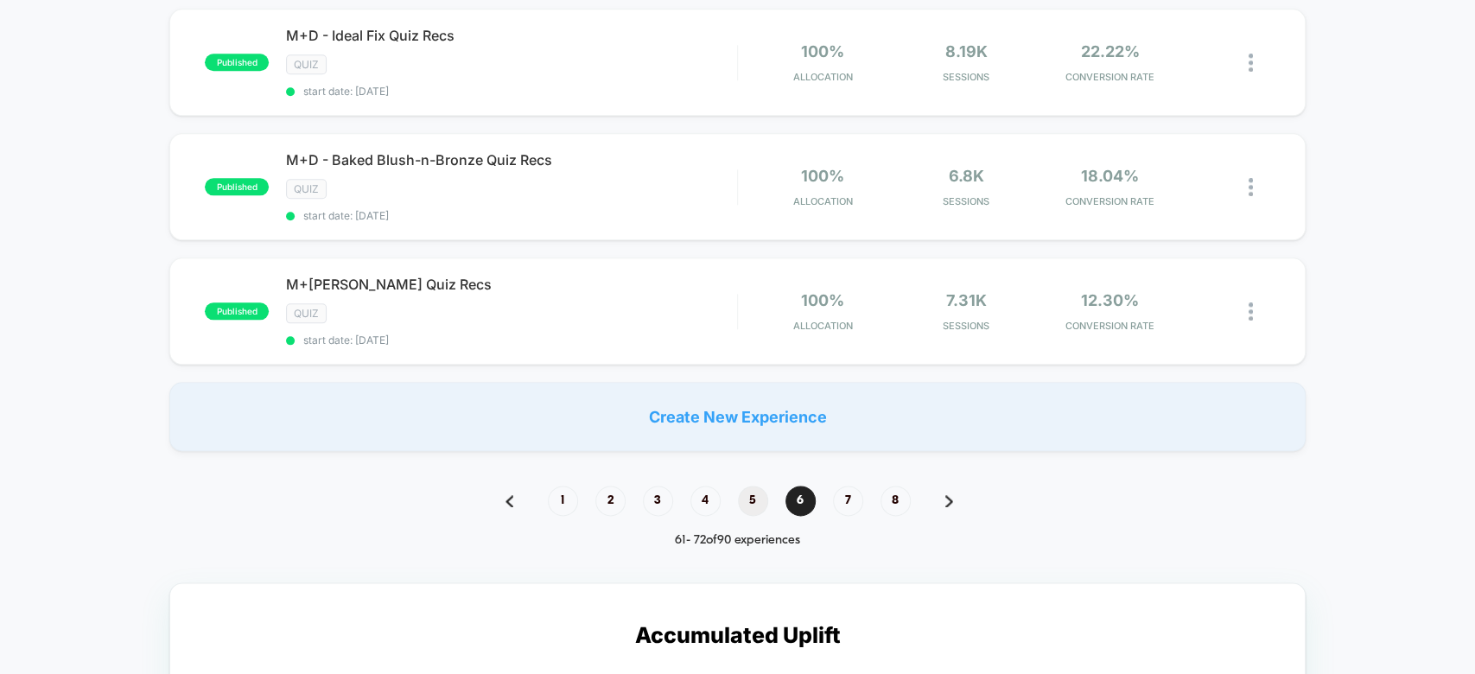
click at [756, 486] on span "5" at bounding box center [753, 501] width 30 height 30
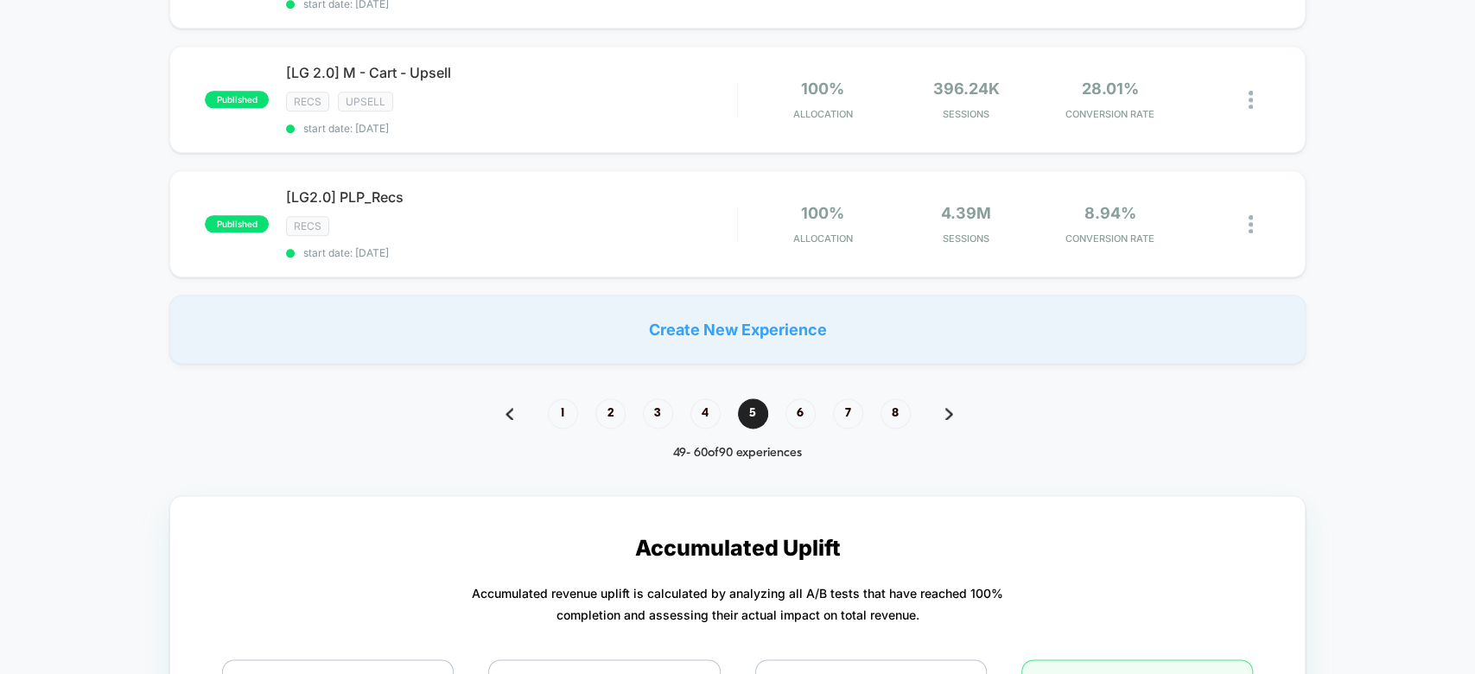
scroll to position [1332, 0]
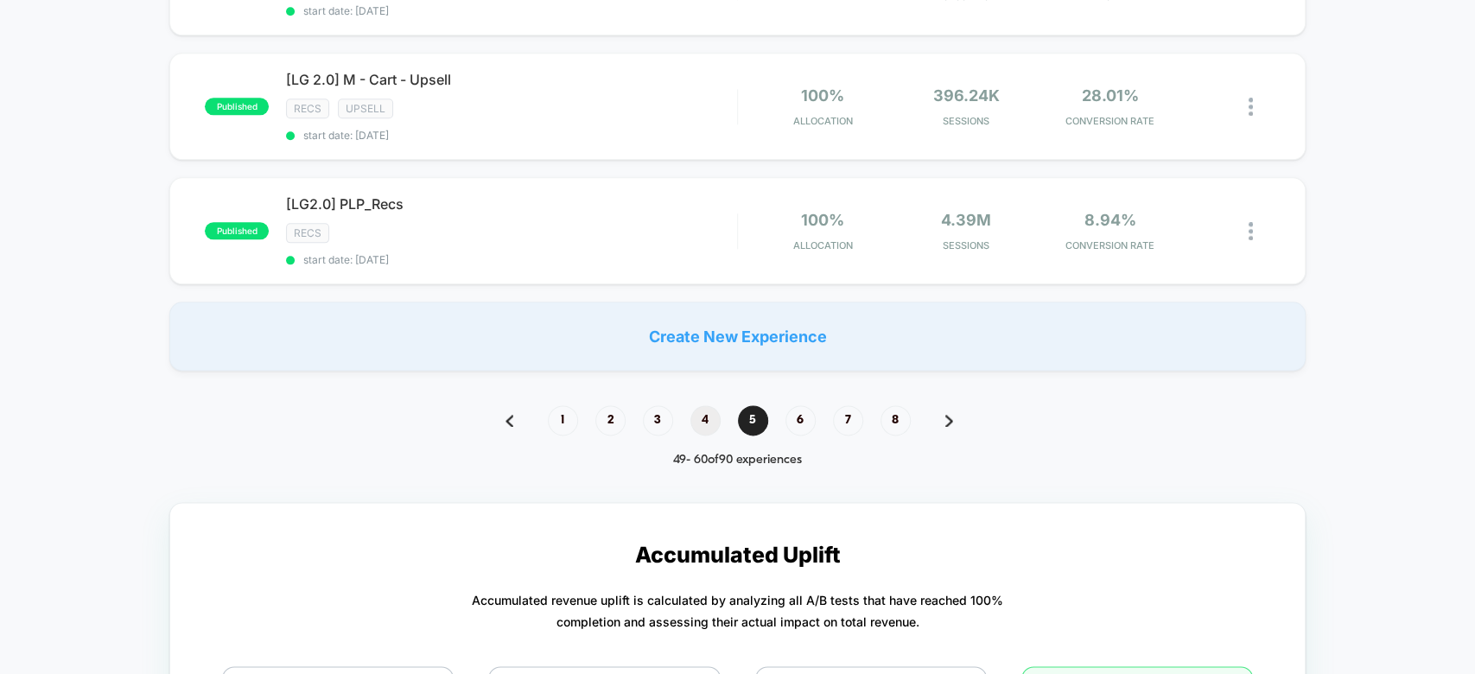
click at [711, 405] on span "4" at bounding box center [706, 420] width 30 height 30
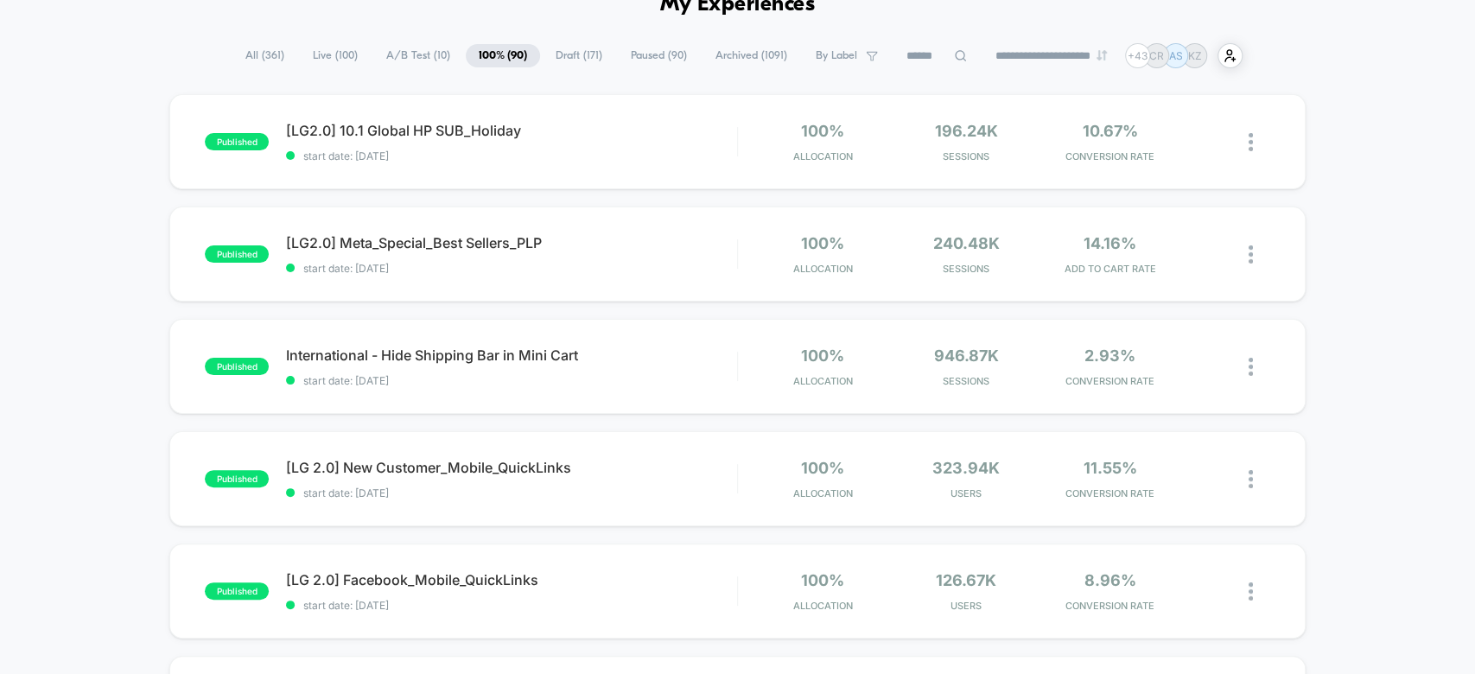
scroll to position [64, 0]
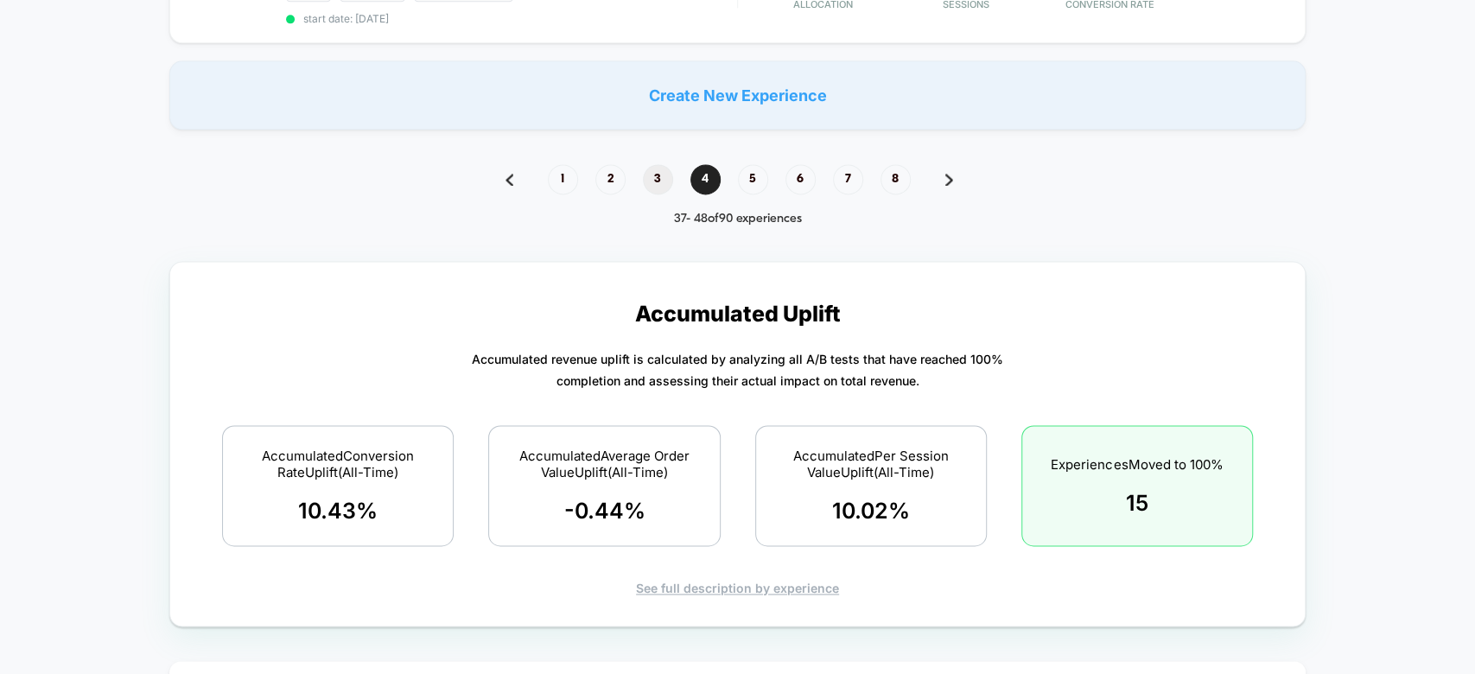
click at [657, 170] on span "3" at bounding box center [658, 179] width 30 height 30
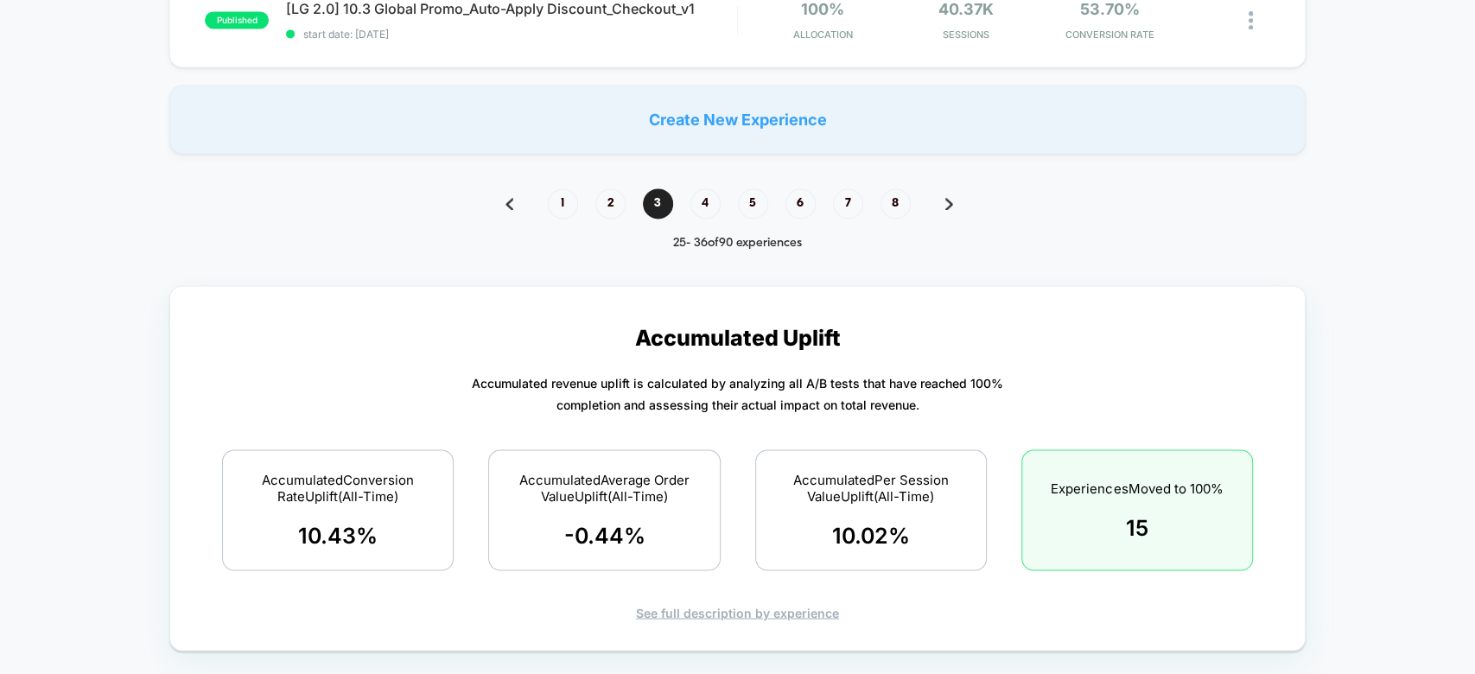
scroll to position [1140, 0]
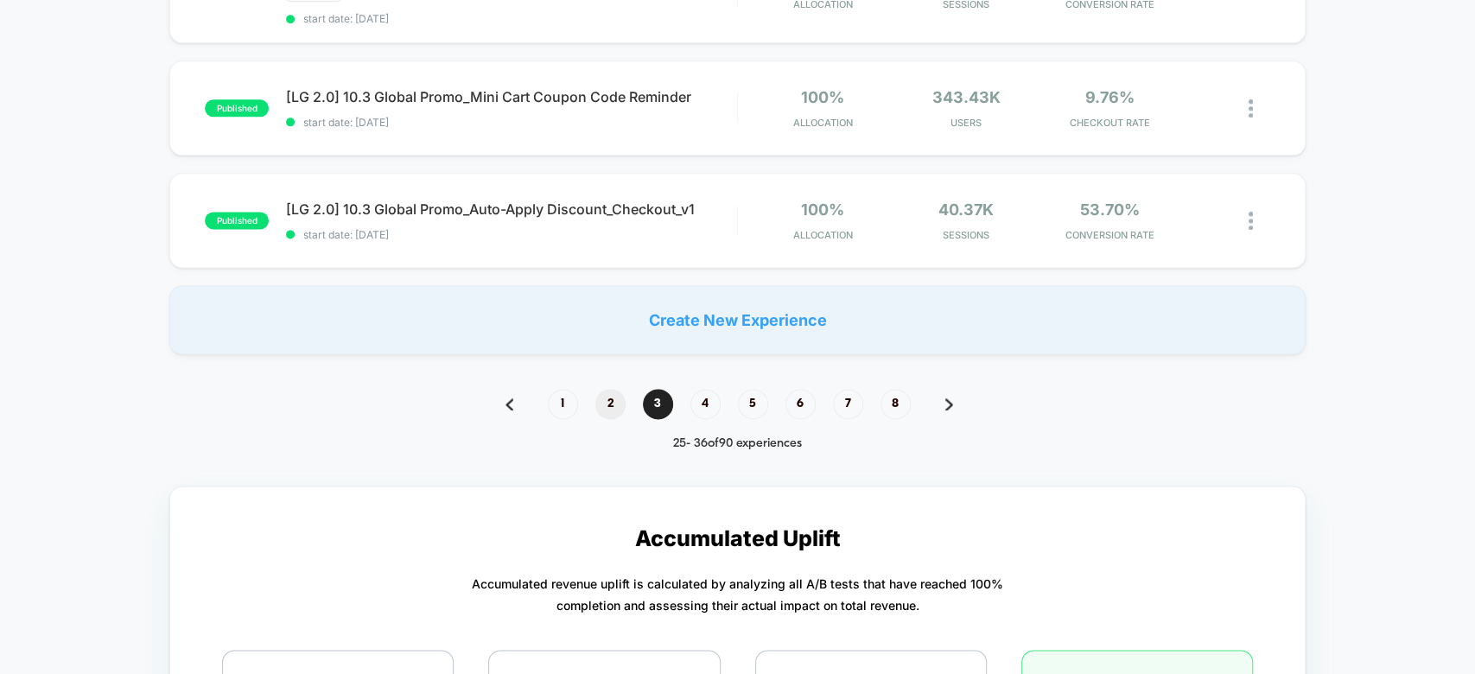
click at [611, 389] on span "2" at bounding box center [610, 404] width 30 height 30
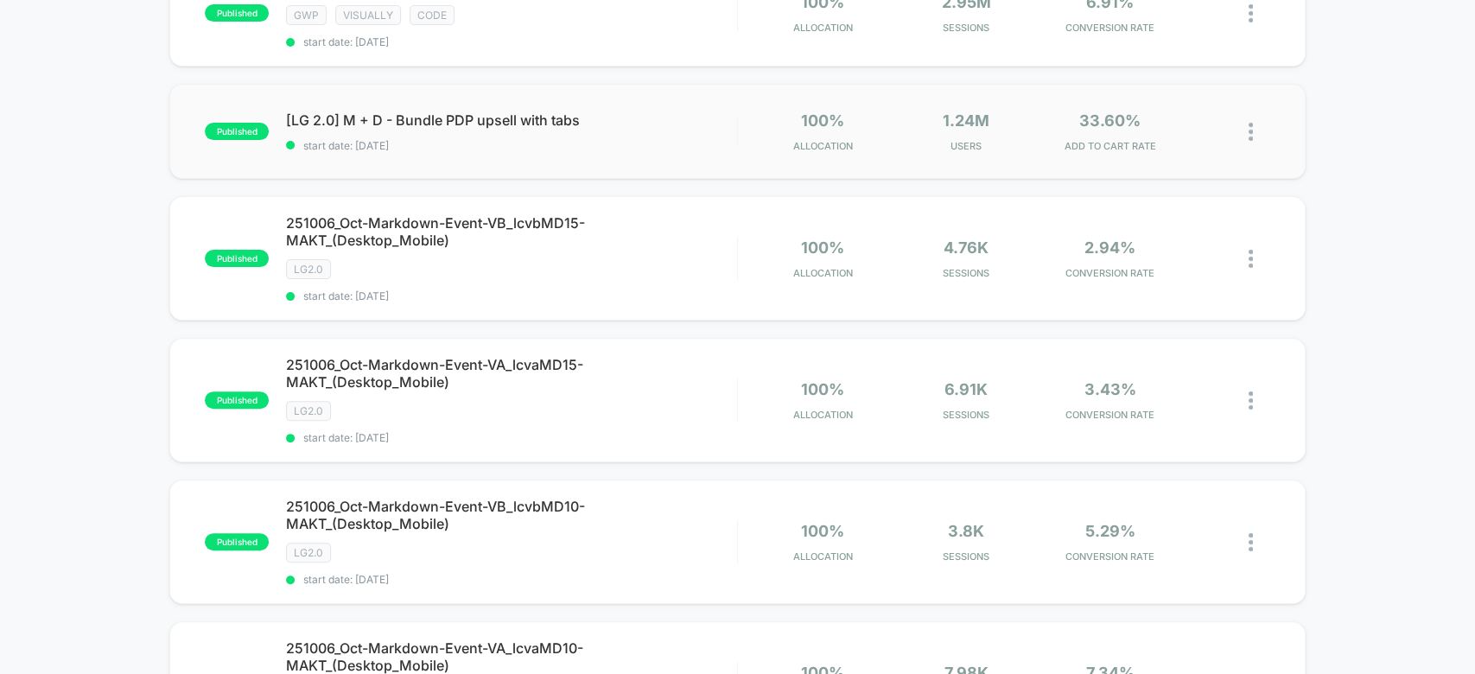
scroll to position [0, 0]
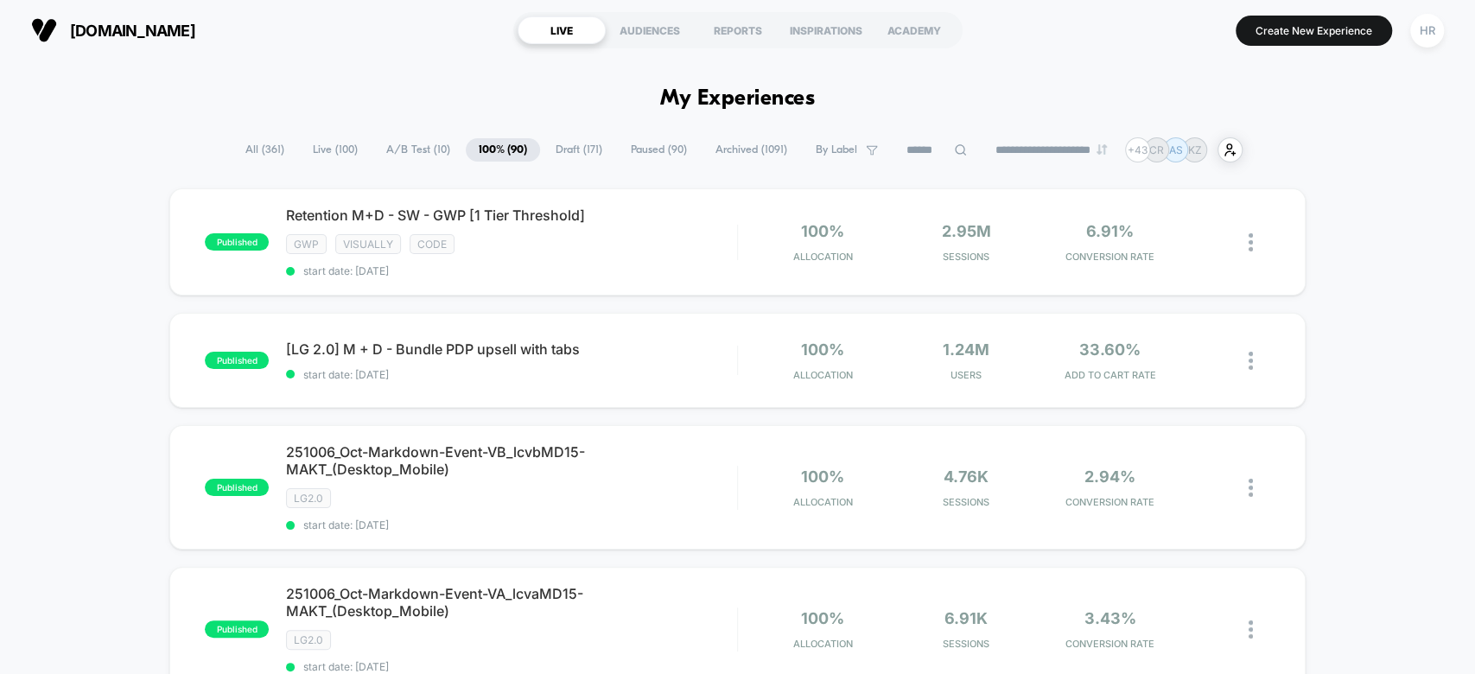
click at [407, 142] on span "A/B Test ( 10 )" at bounding box center [418, 149] width 90 height 23
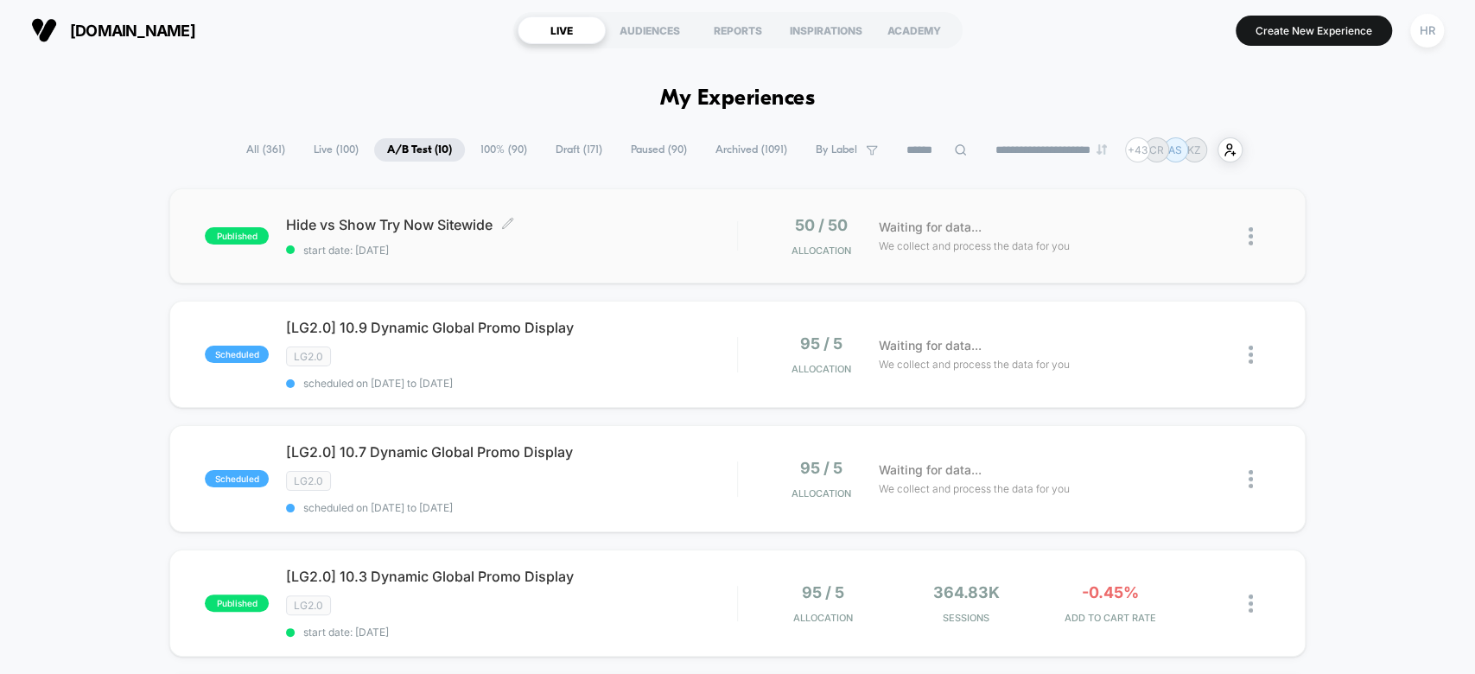
click at [665, 237] on div "Hide vs Show Try Now Sitewide Click to edit experience details Click to edit ex…" at bounding box center [511, 236] width 450 height 41
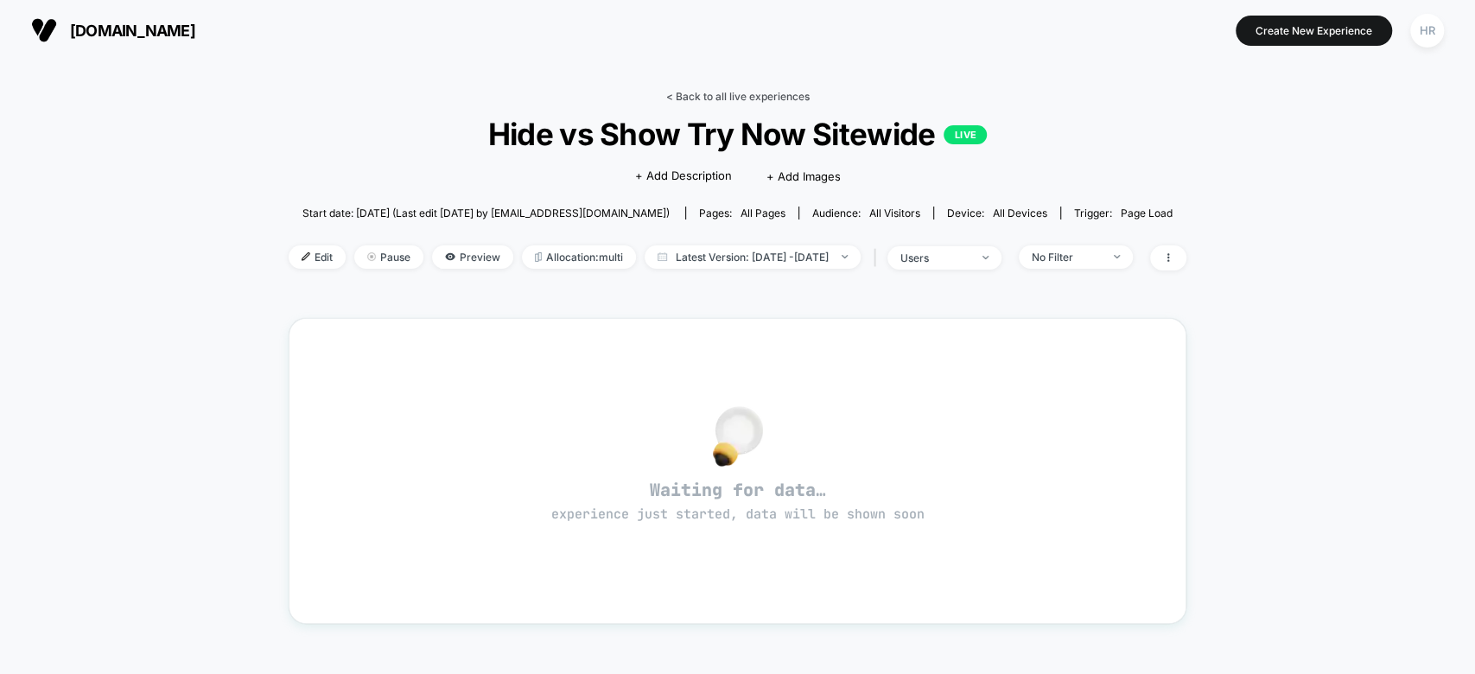
click at [732, 90] on link "< Back to all live experiences" at bounding box center [737, 96] width 143 height 13
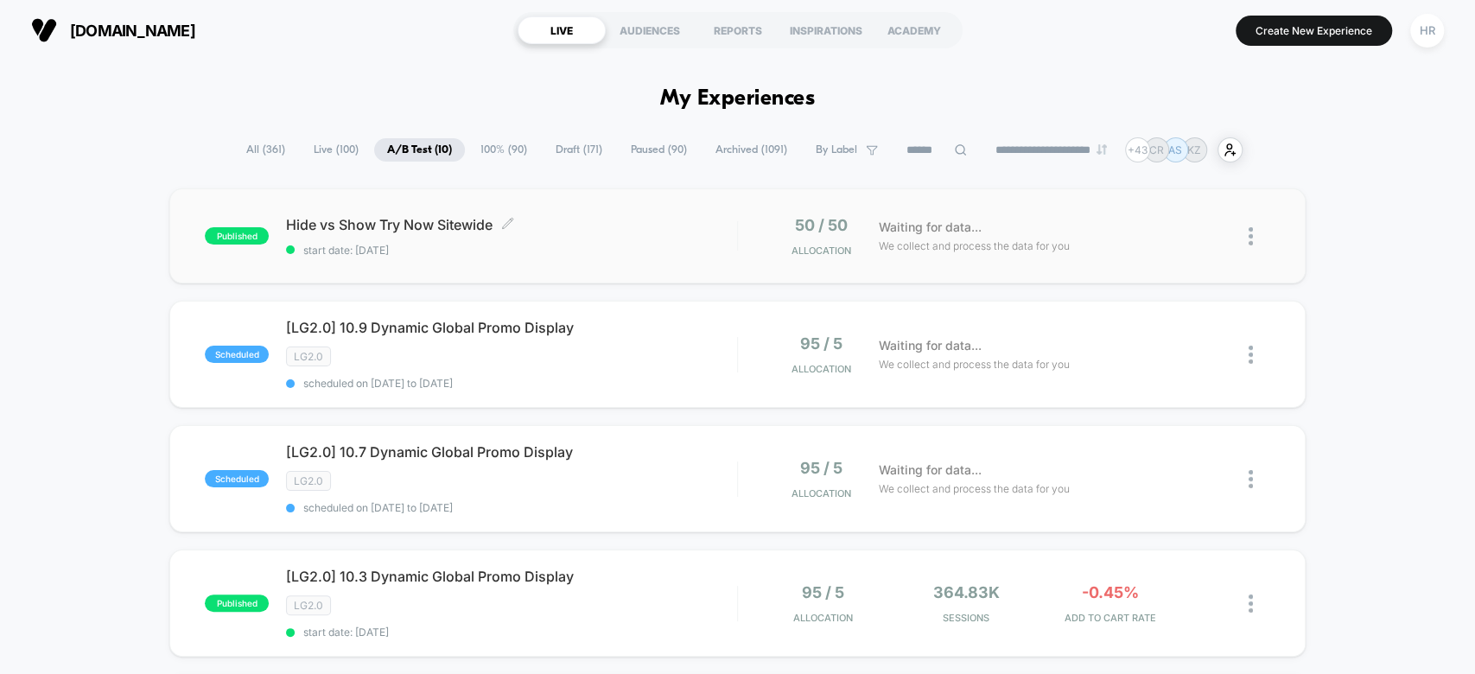
click at [625, 239] on div "Hide vs Show Try Now Sitewide Click to edit experience details Click to edit ex…" at bounding box center [511, 236] width 450 height 41
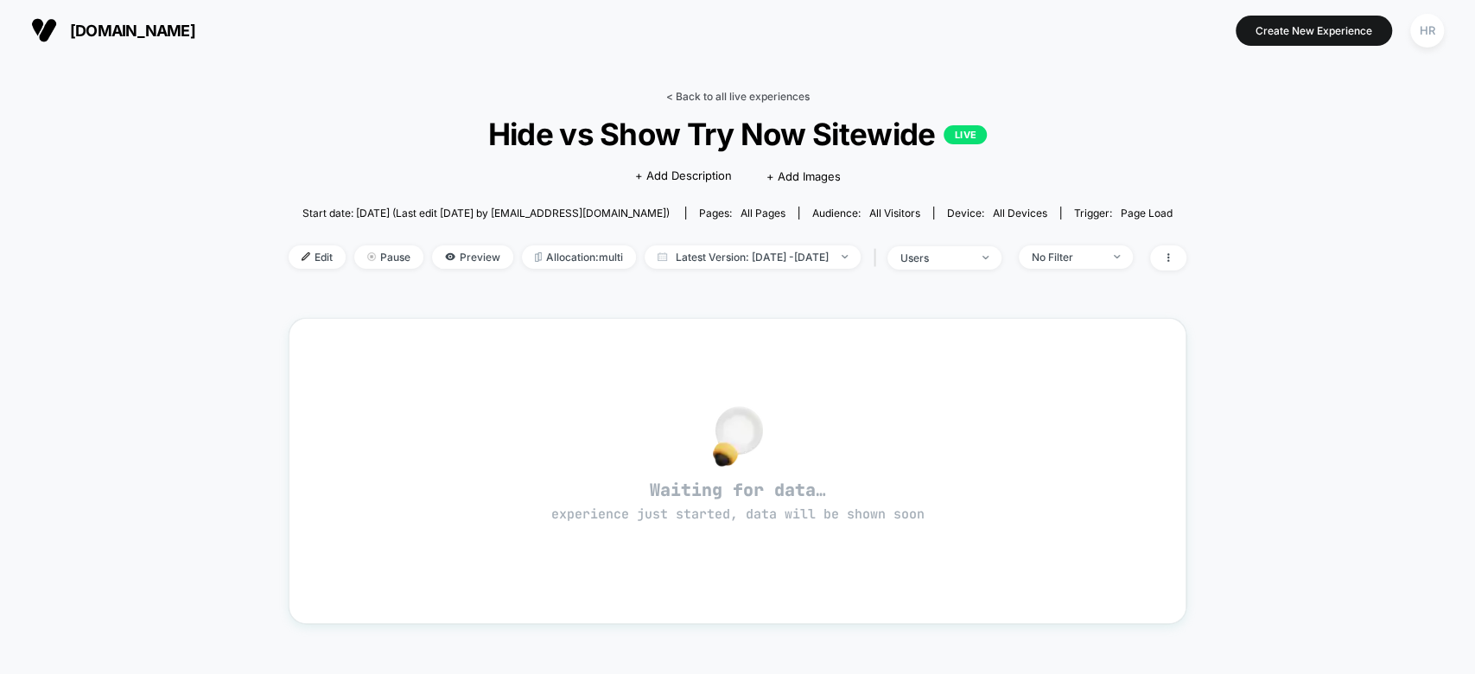
click at [742, 98] on link "< Back to all live experiences" at bounding box center [737, 96] width 143 height 13
